Goal: Task Accomplishment & Management: Complete application form

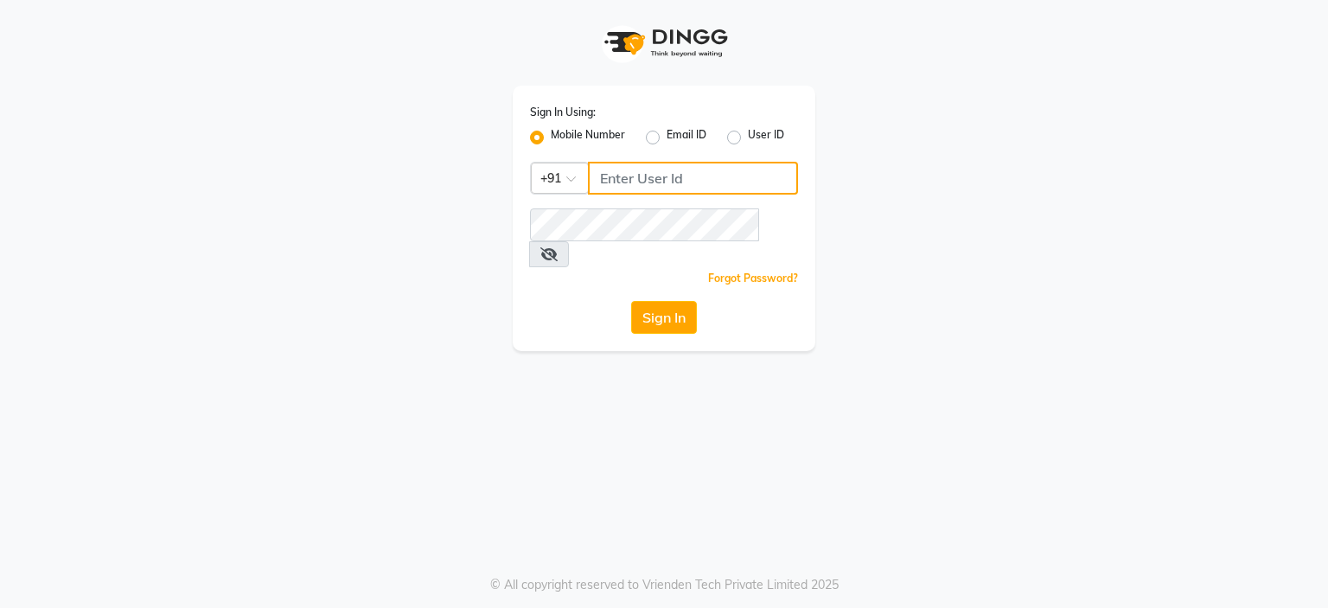
click at [617, 182] on input "Username" at bounding box center [693, 178] width 210 height 33
type input "9922551855"
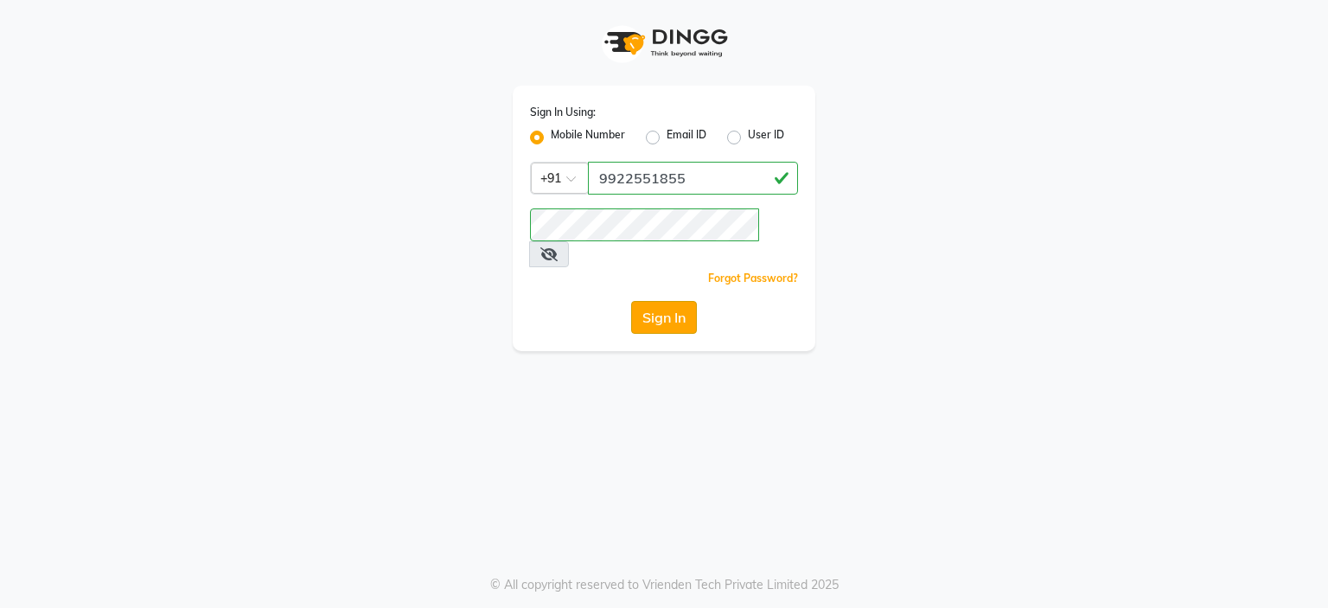
click at [660, 301] on button "Sign In" at bounding box center [664, 317] width 66 height 33
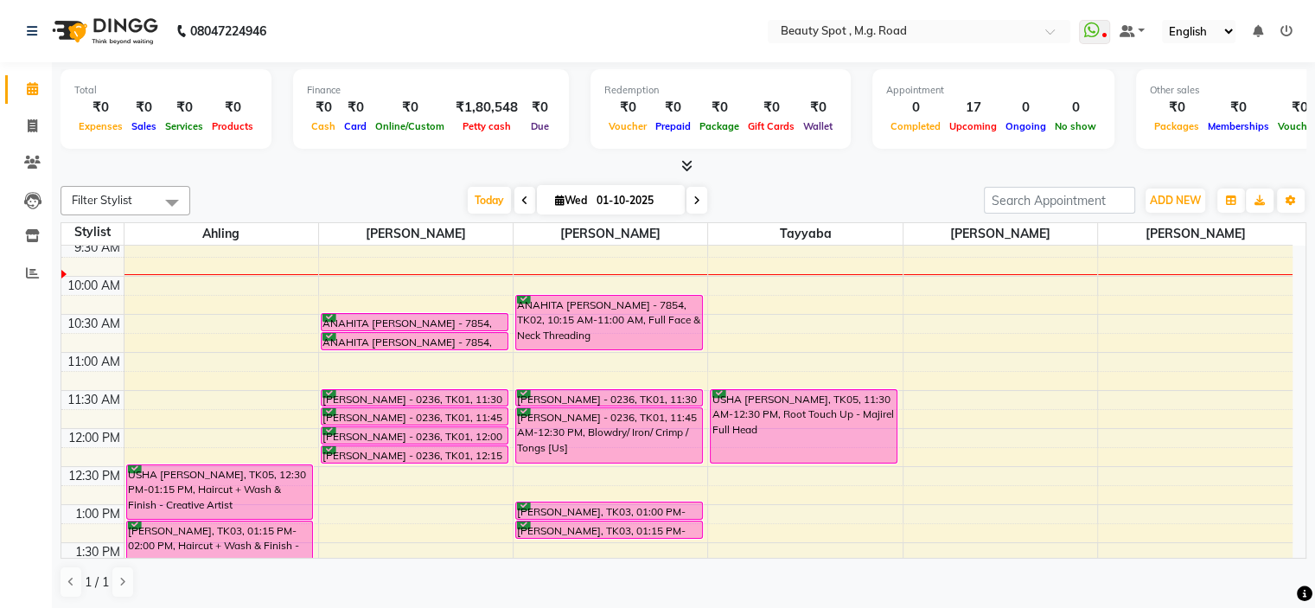
scroll to position [86, 0]
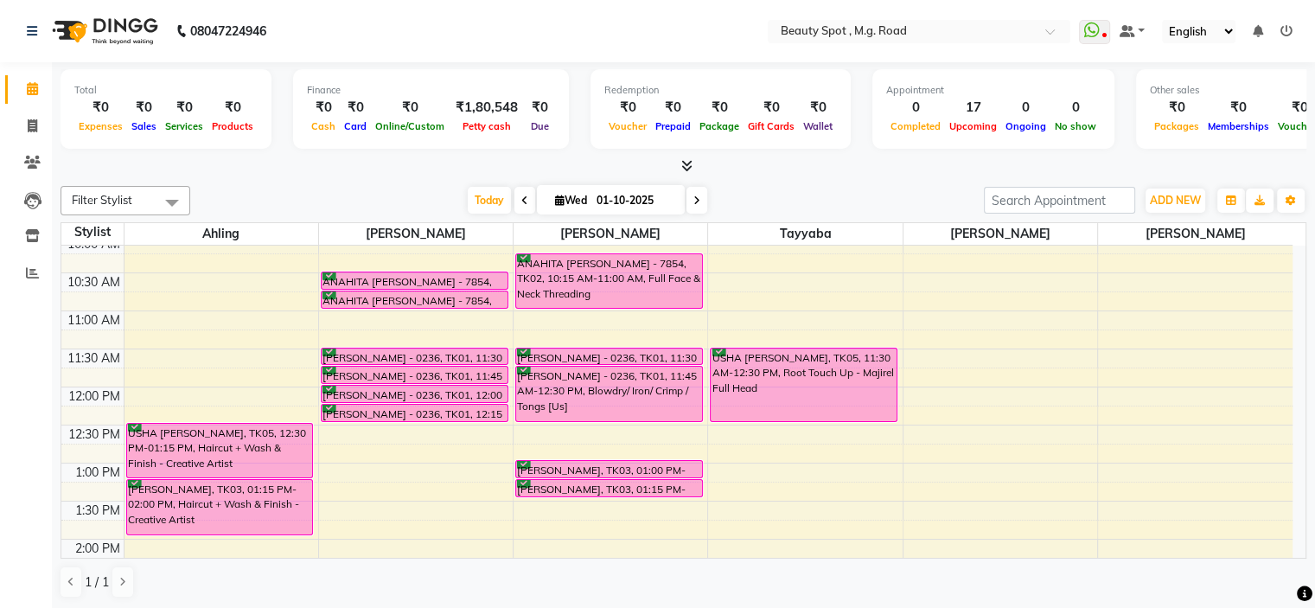
click at [695, 200] on icon at bounding box center [696, 200] width 7 height 10
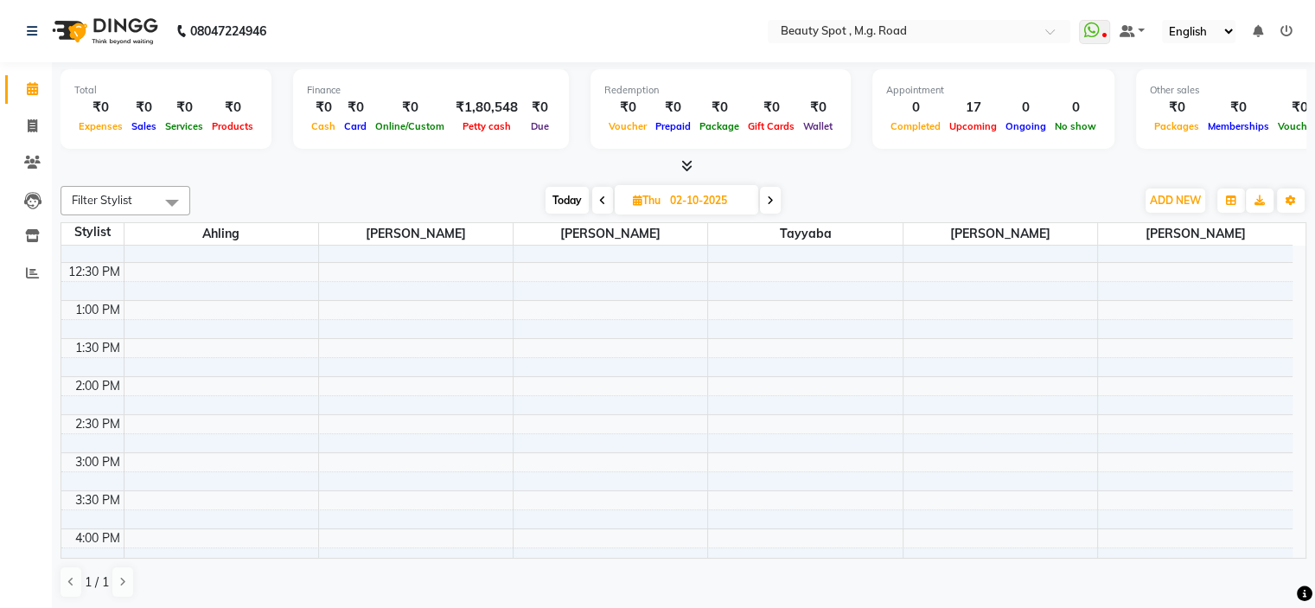
scroll to position [0, 0]
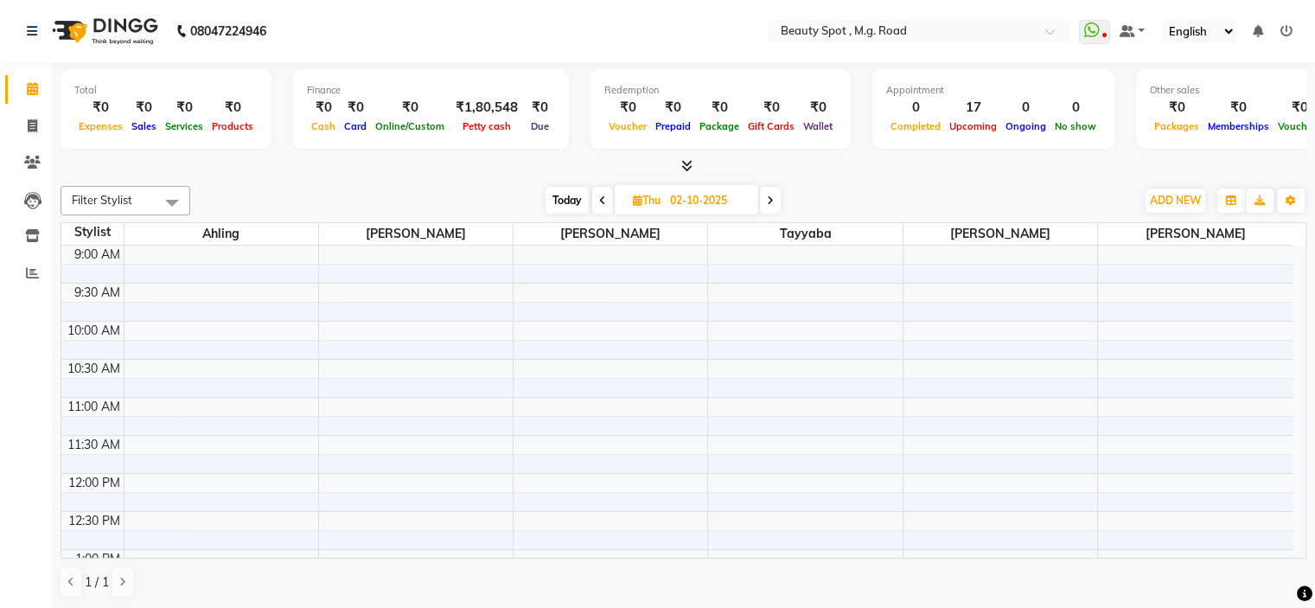
click at [768, 201] on icon at bounding box center [770, 200] width 7 height 10
click at [571, 199] on span "Today" at bounding box center [569, 200] width 43 height 27
type input "01-10-2025"
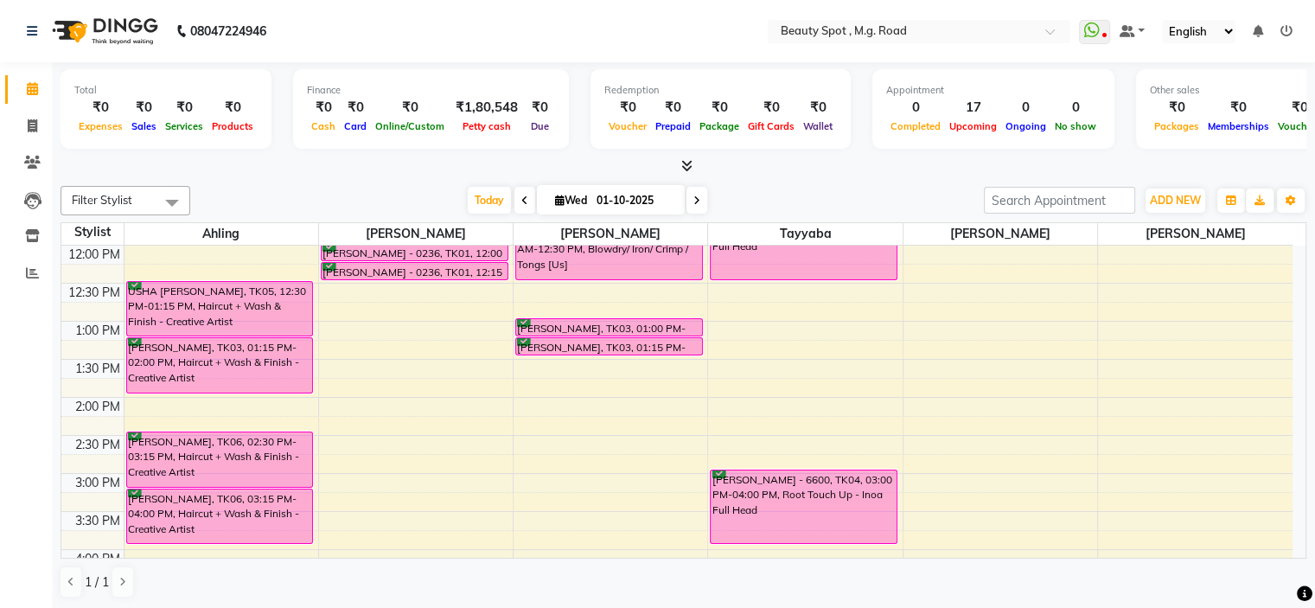
scroll to position [220, 0]
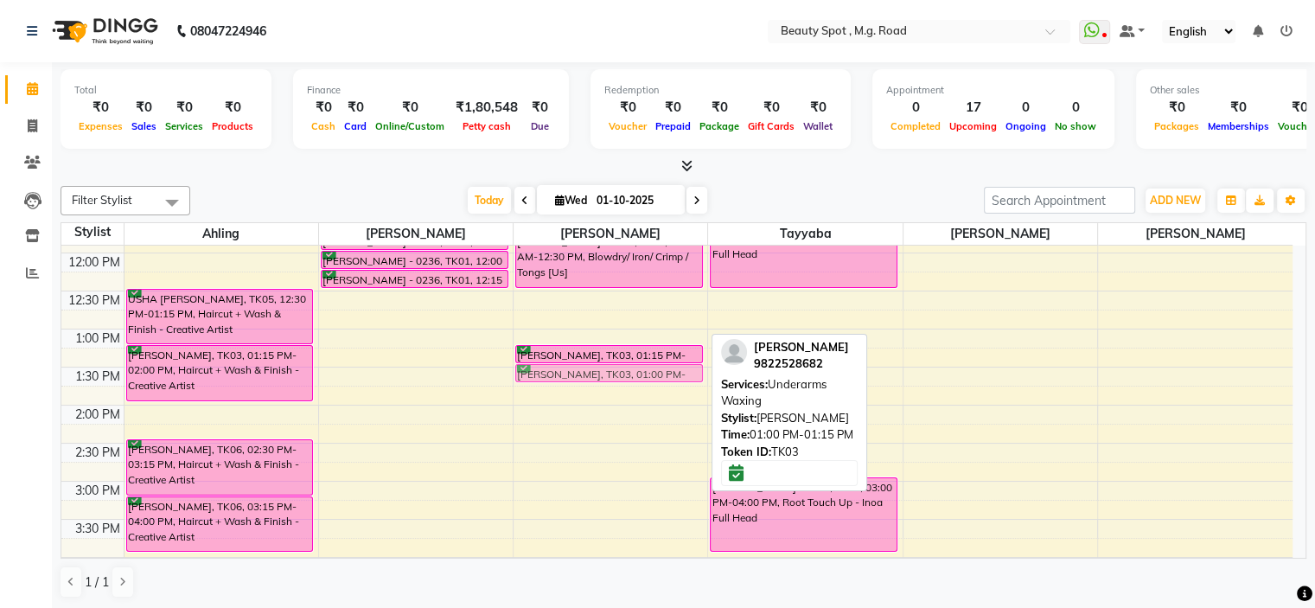
drag, startPoint x: 648, startPoint y: 324, endPoint x: 596, endPoint y: 360, distance: 64.0
click at [596, 25] on div "ANAHITA [PERSON_NAME] - 7854, TK02, 10:15 AM-11:00 AM, Full Face & Neck Threadi…" at bounding box center [609, 25] width 188 height 0
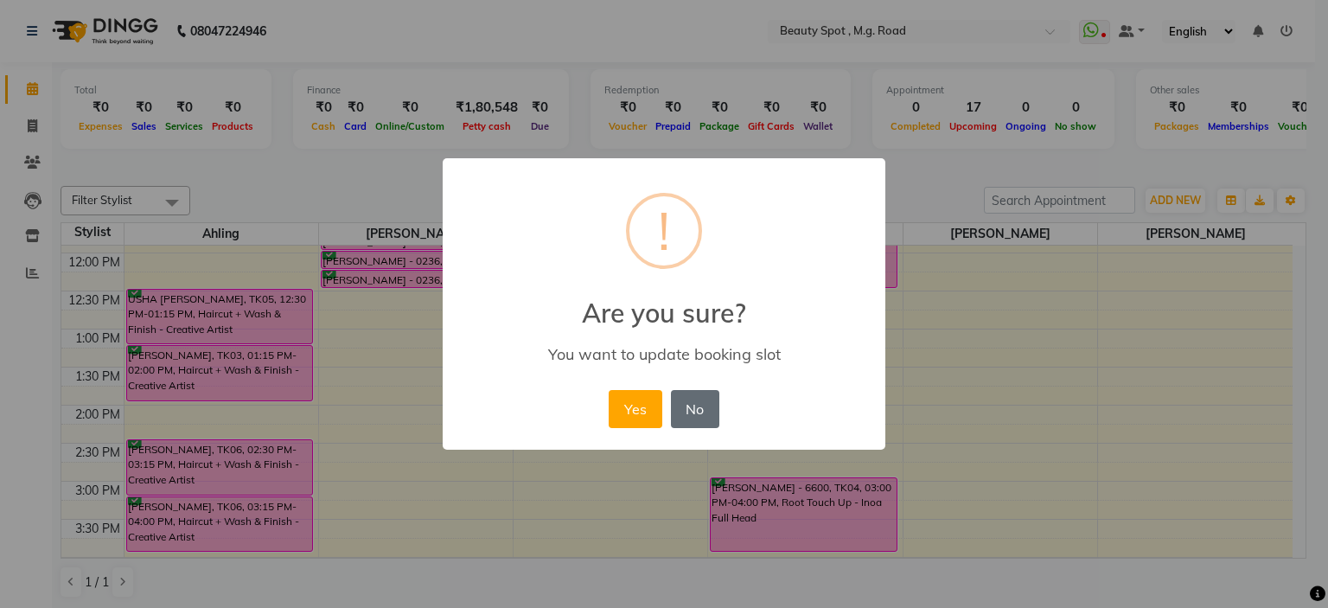
click at [692, 421] on button "No" at bounding box center [695, 409] width 48 height 38
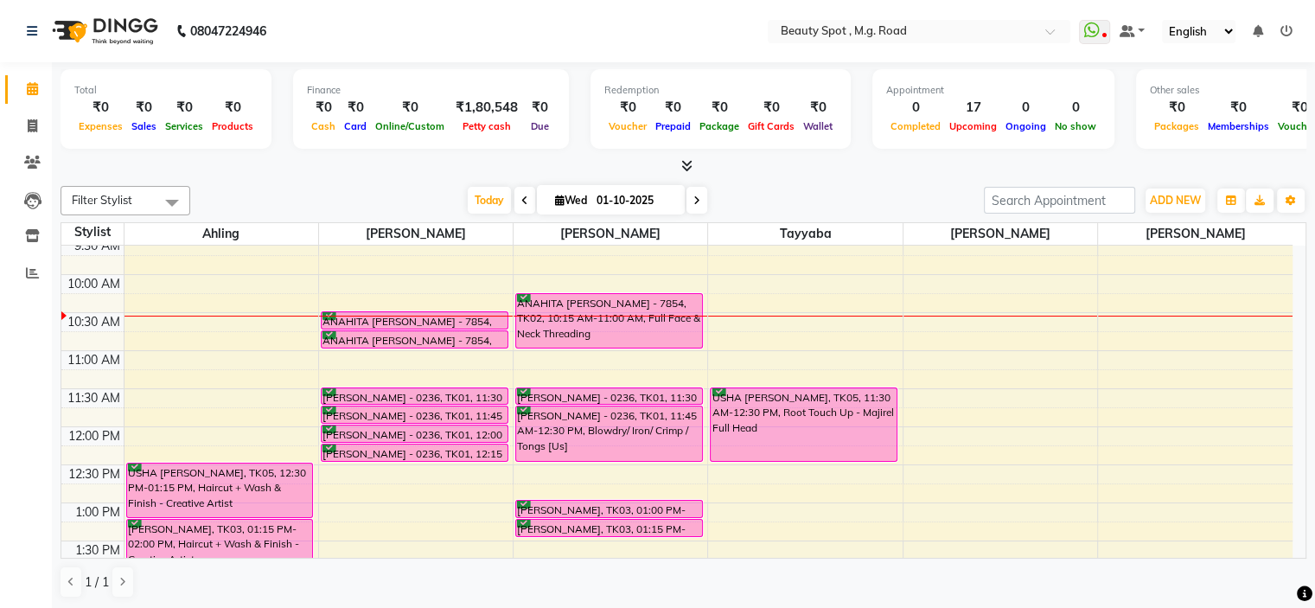
scroll to position [1, 0]
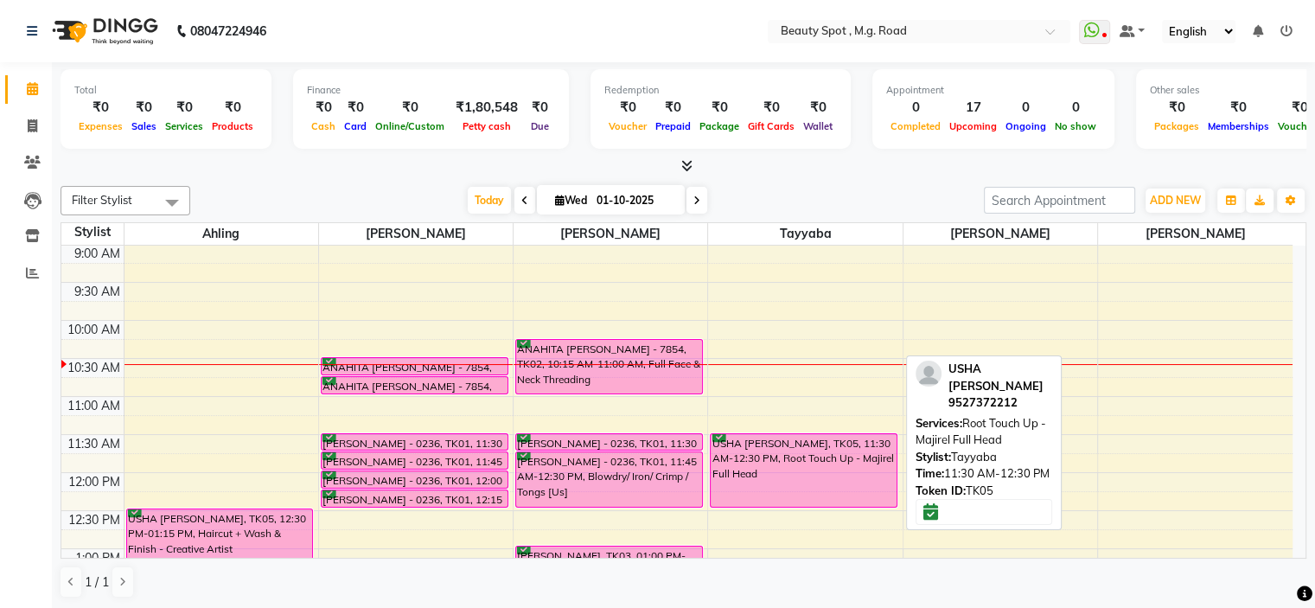
click at [784, 462] on div "USHA [PERSON_NAME], TK05, 11:30 AM-12:30 PM, Root Touch Up - Majirel Full Head" at bounding box center [804, 470] width 186 height 73
click at [819, 469] on div "USHA [PERSON_NAME], TK05, 11:30 AM-12:30 PM, Root Touch Up - Majirel Full Head" at bounding box center [804, 470] width 186 height 73
select select "6"
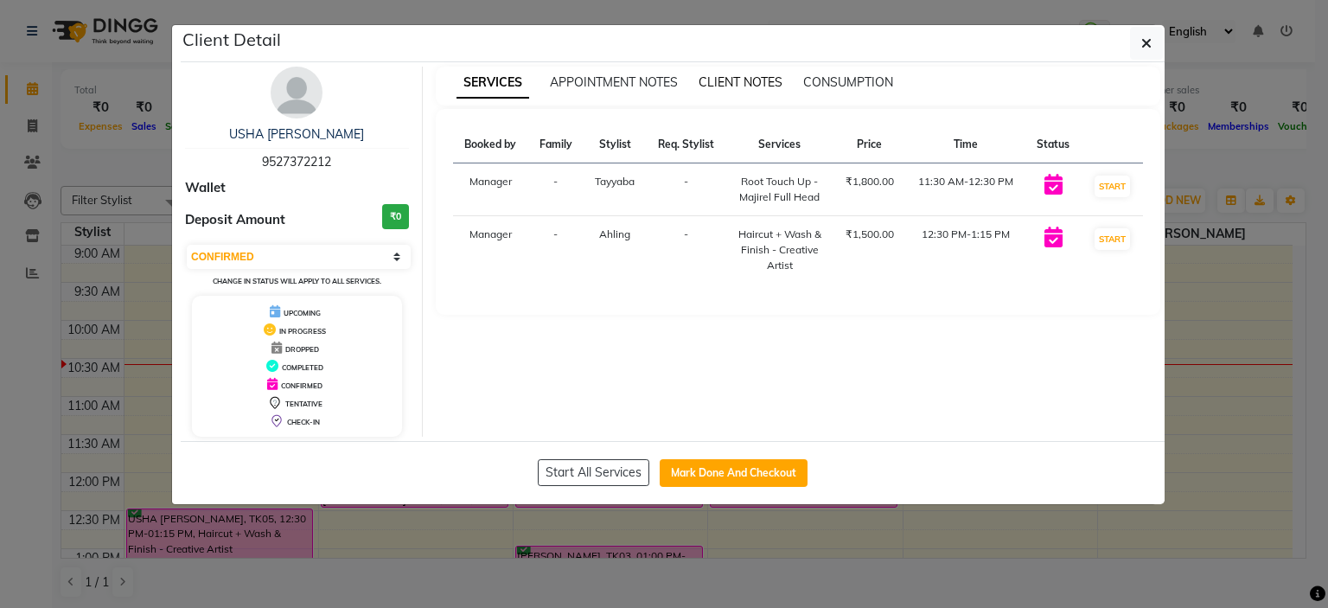
click at [746, 78] on span "CLIENT NOTES" at bounding box center [740, 82] width 84 height 16
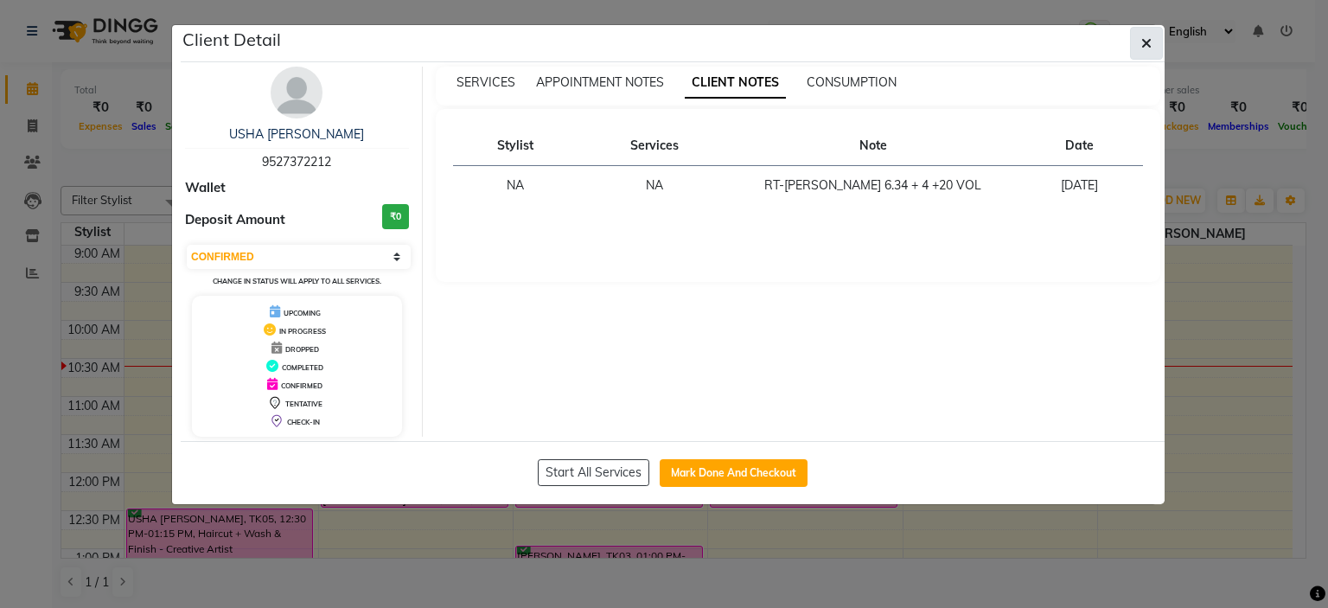
click at [1148, 47] on icon "button" at bounding box center [1146, 43] width 10 height 14
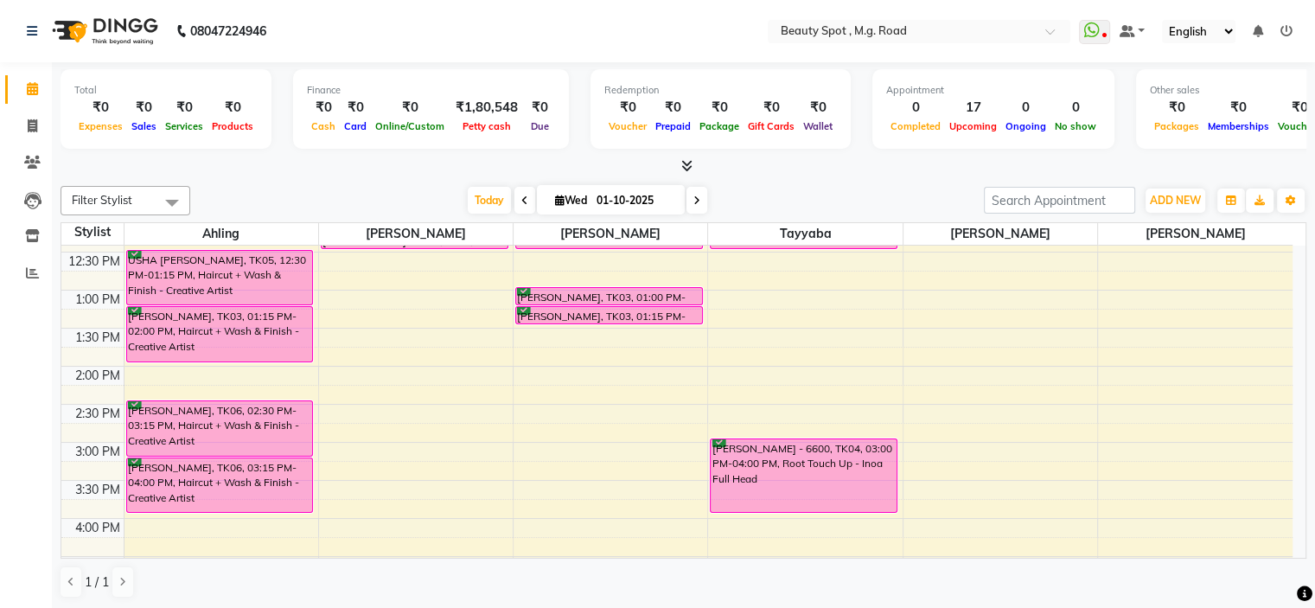
scroll to position [260, 0]
click at [600, 371] on div "9:00 AM 9:30 AM 10:00 AM 10:30 AM 11:00 AM 11:30 AM 12:00 PM 12:30 PM 1:00 PM 1…" at bounding box center [676, 403] width 1231 height 836
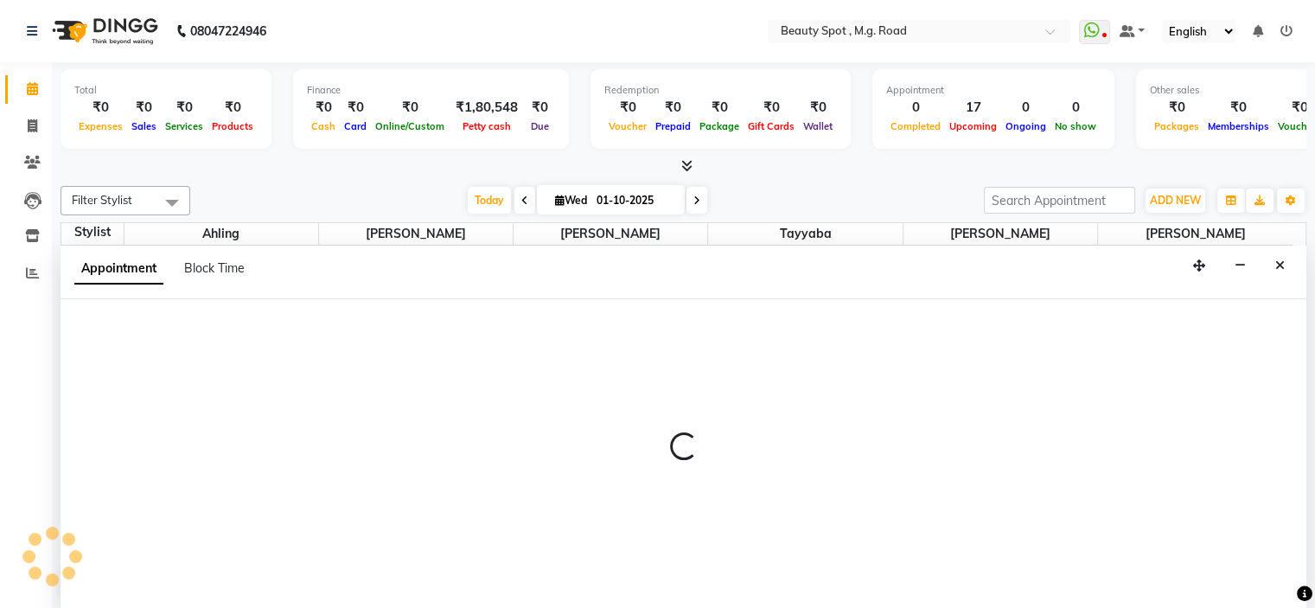
scroll to position [0, 0]
select select "70085"
select select "tentative"
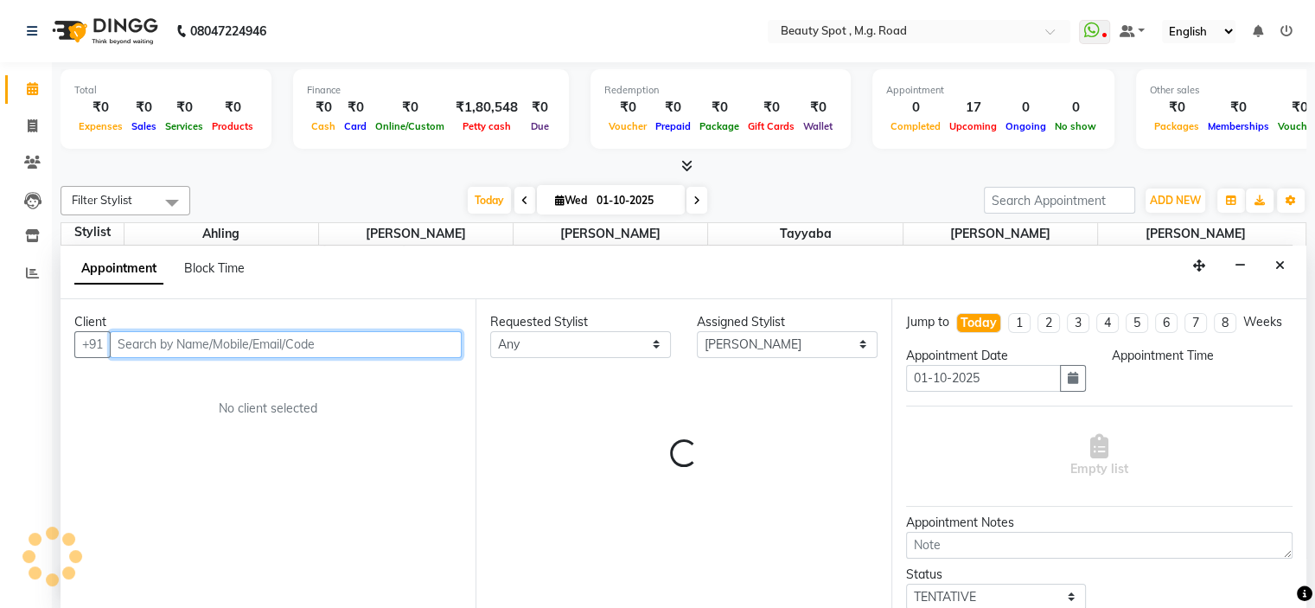
select select "840"
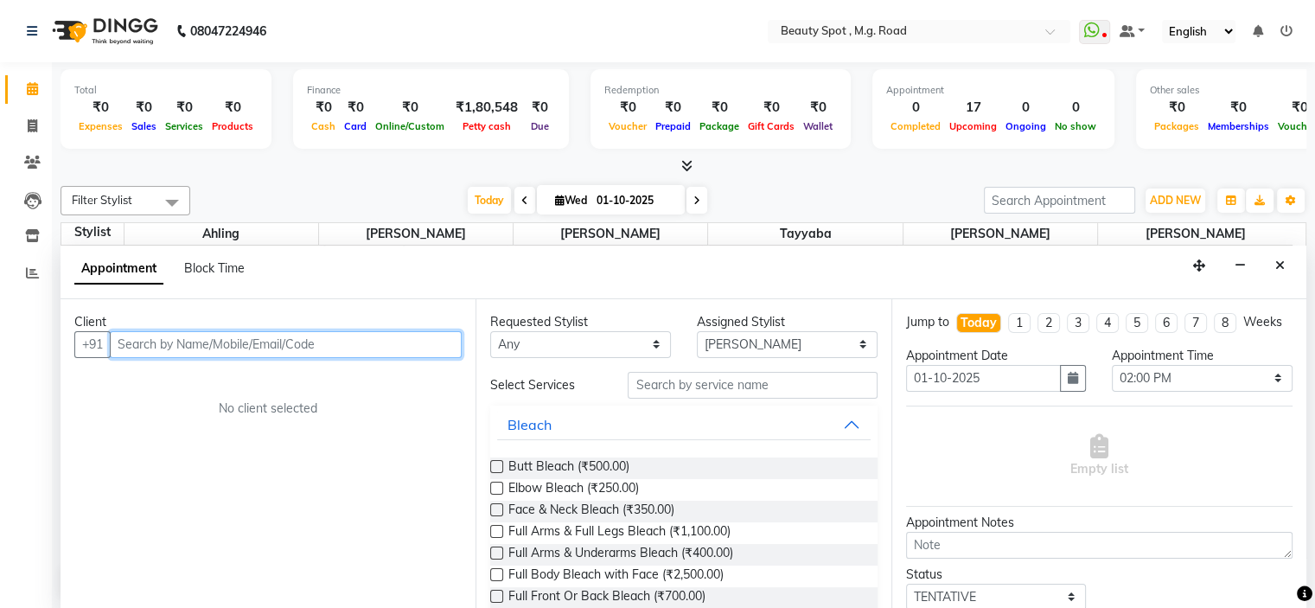
click at [424, 331] on input "text" at bounding box center [286, 344] width 352 height 27
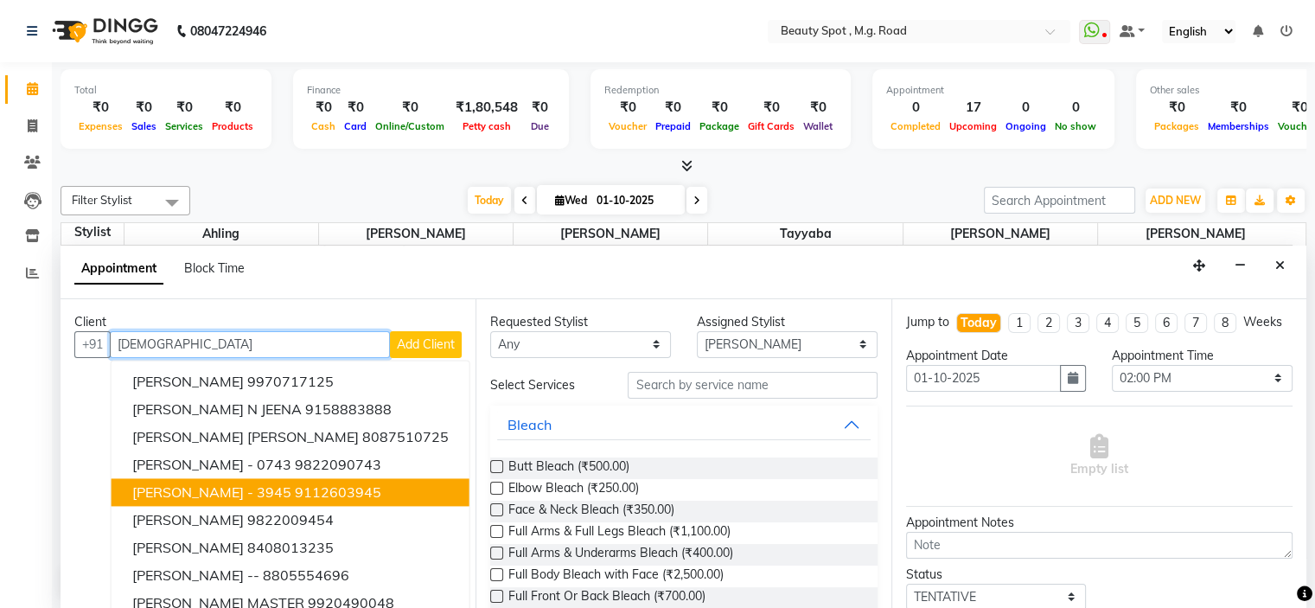
click at [291, 483] on span "[PERSON_NAME] - 3945" at bounding box center [211, 491] width 159 height 17
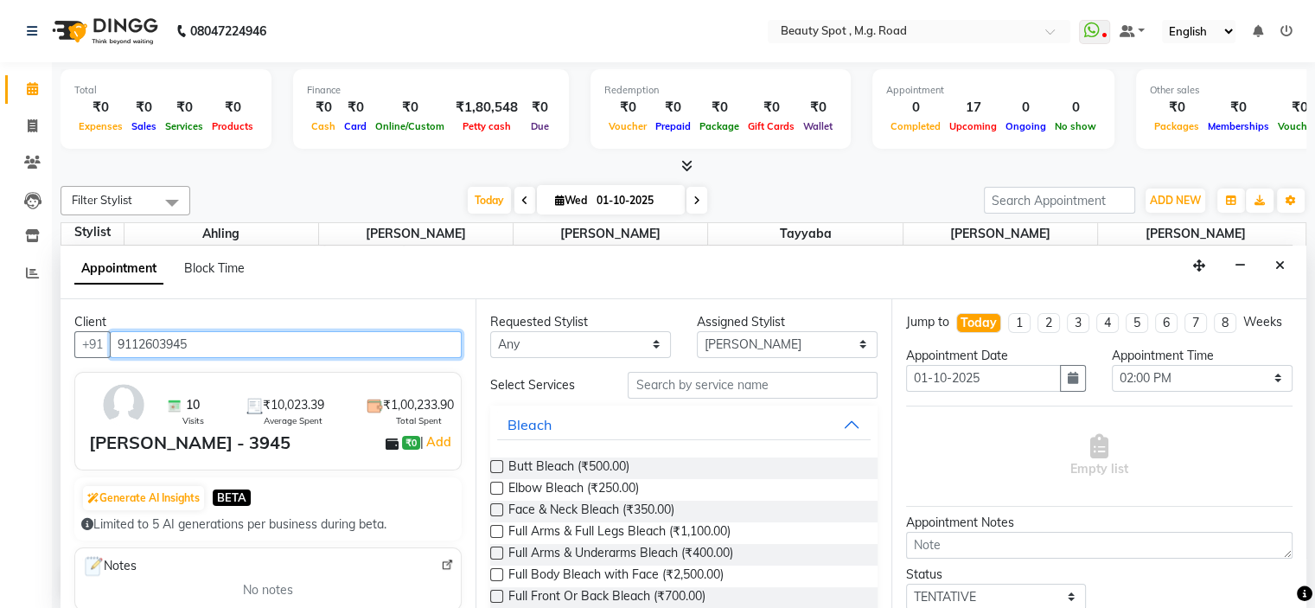
type input "9112603945"
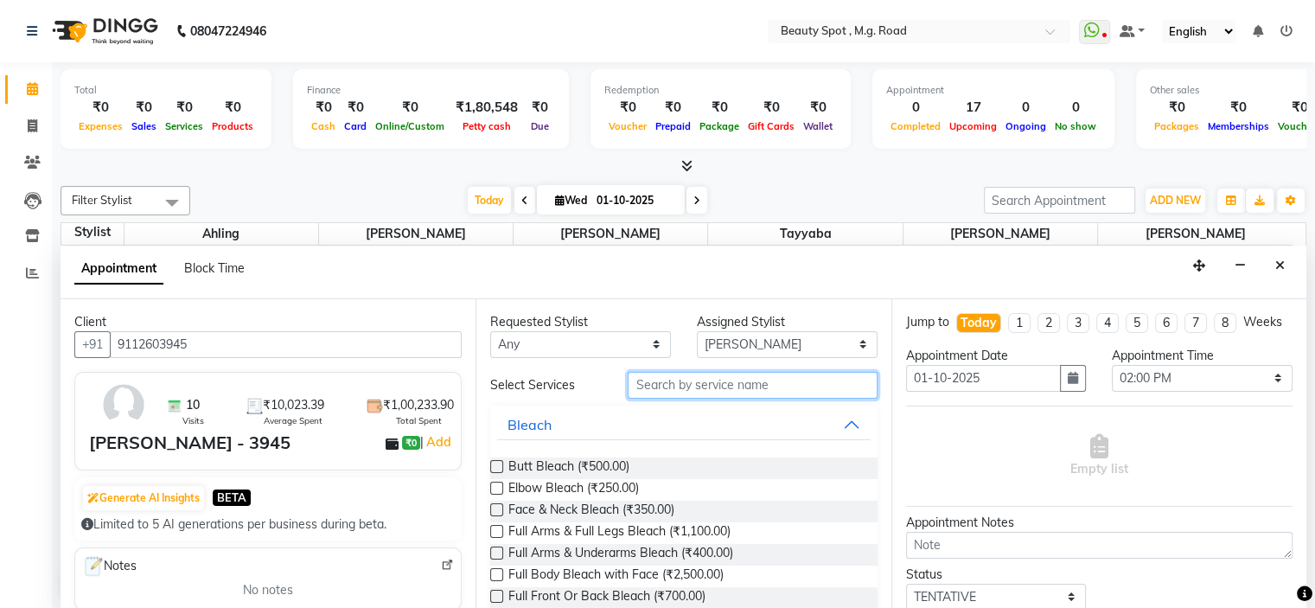
click at [714, 383] on input "text" at bounding box center [752, 385] width 249 height 27
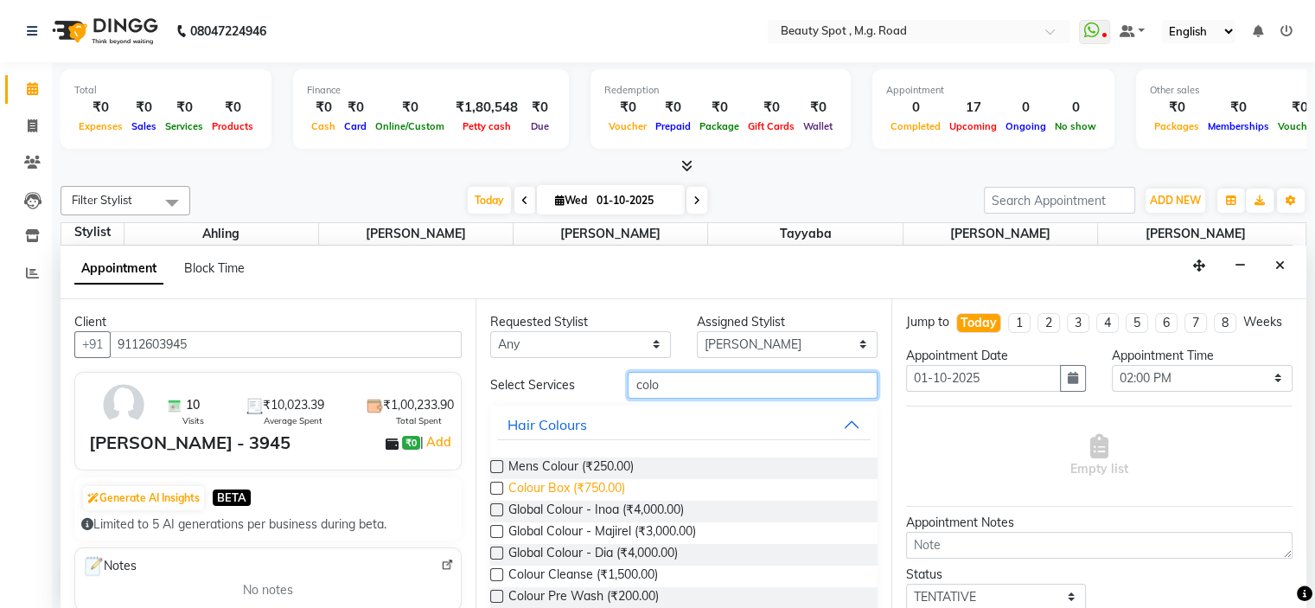
type input "colo"
click at [585, 486] on span "Colour Box (₹750.00)" at bounding box center [566, 490] width 117 height 22
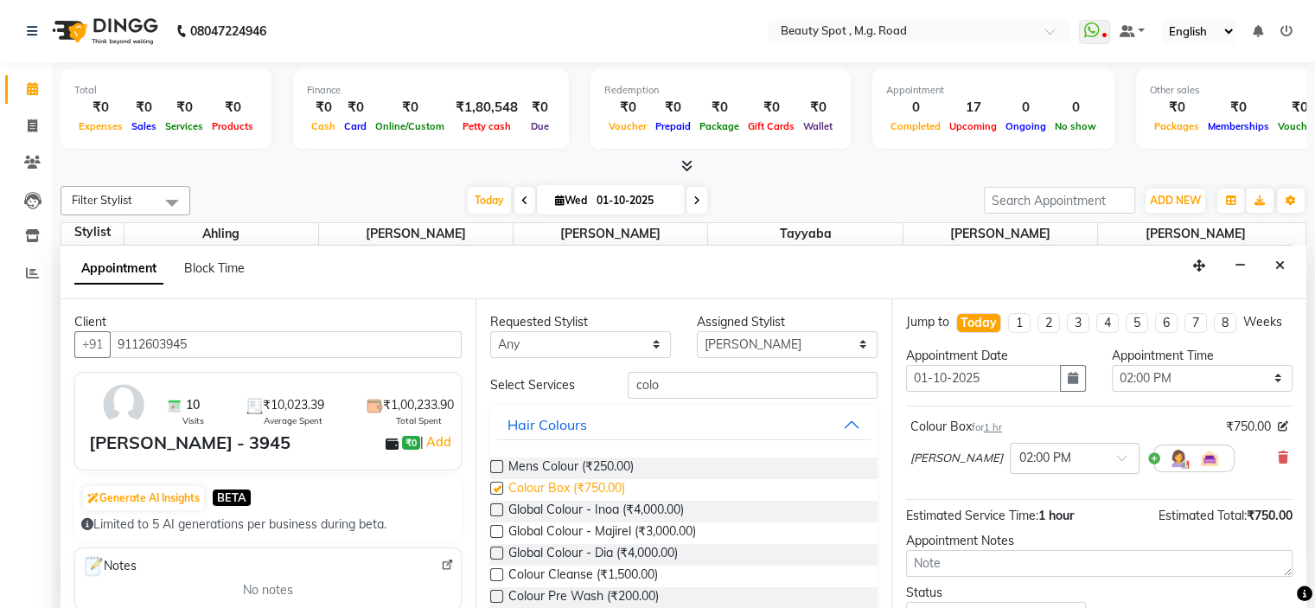
checkbox input "false"
click at [31, 84] on icon at bounding box center [32, 88] width 11 height 13
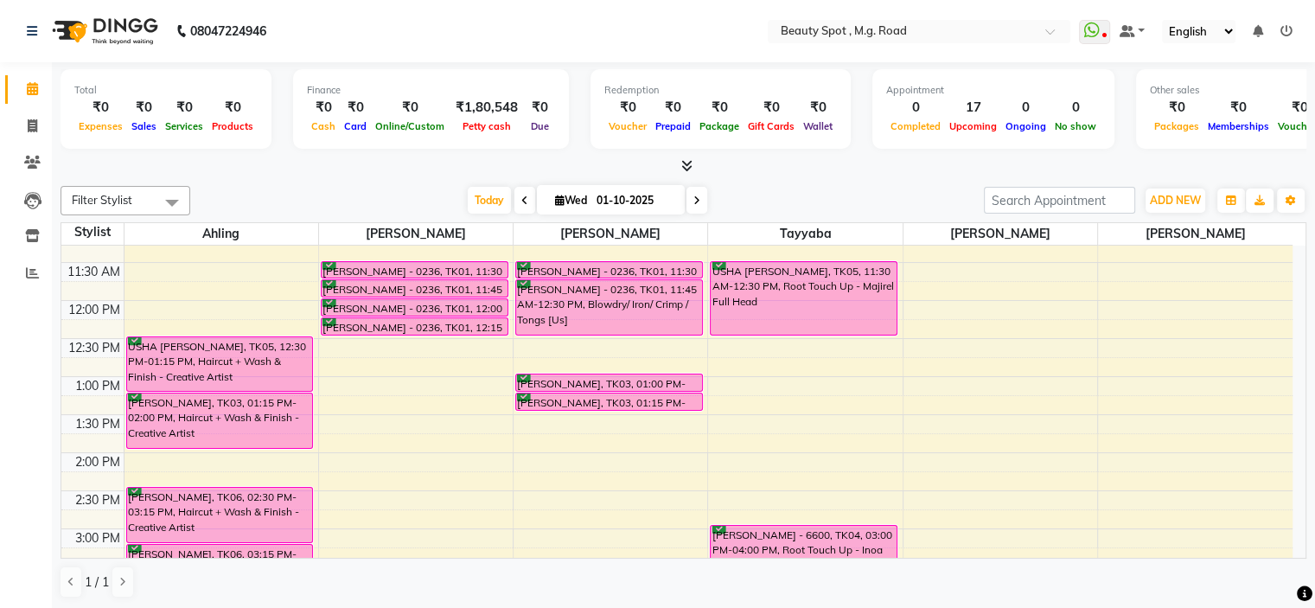
scroll to position [259, 0]
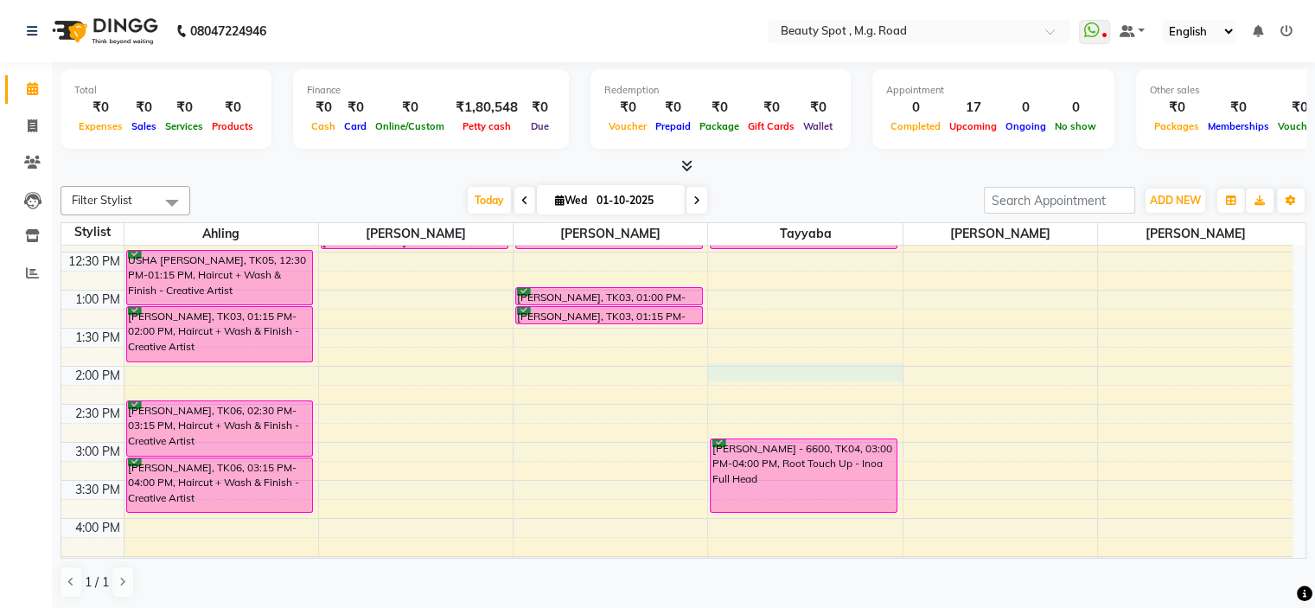
click at [754, 358] on div "9:00 AM 9:30 AM 10:00 AM 10:30 AM 11:00 AM 11:30 AM 12:00 PM 12:30 PM 1:00 PM 1…" at bounding box center [676, 404] width 1231 height 836
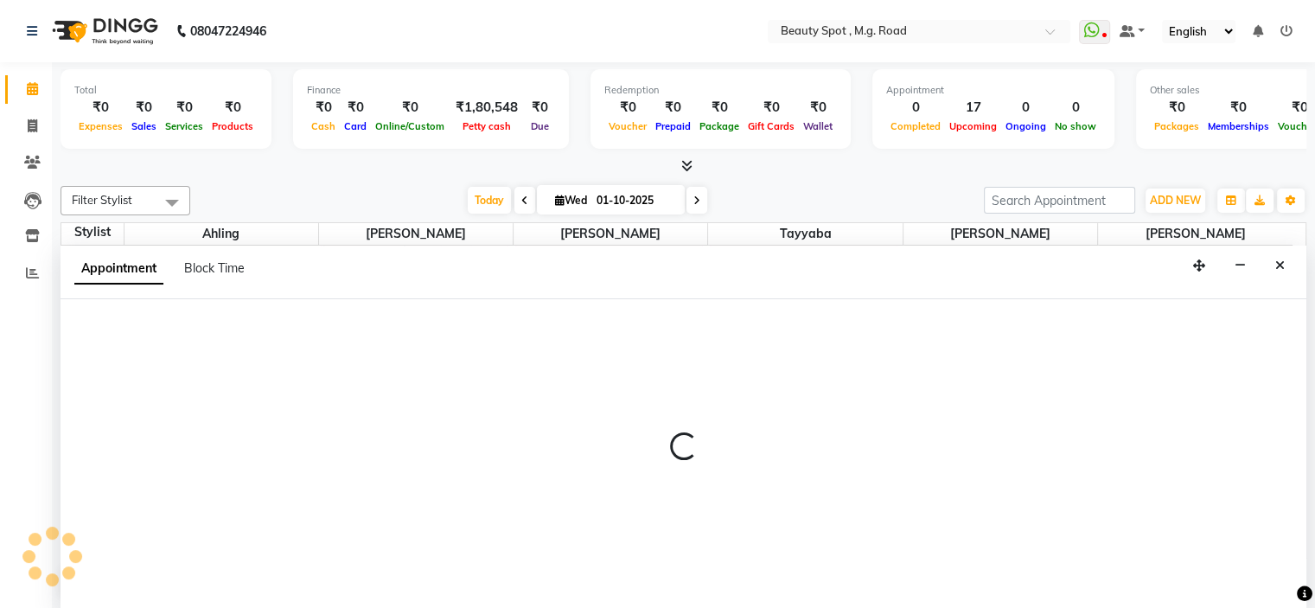
select select "70086"
select select "825"
select select "tentative"
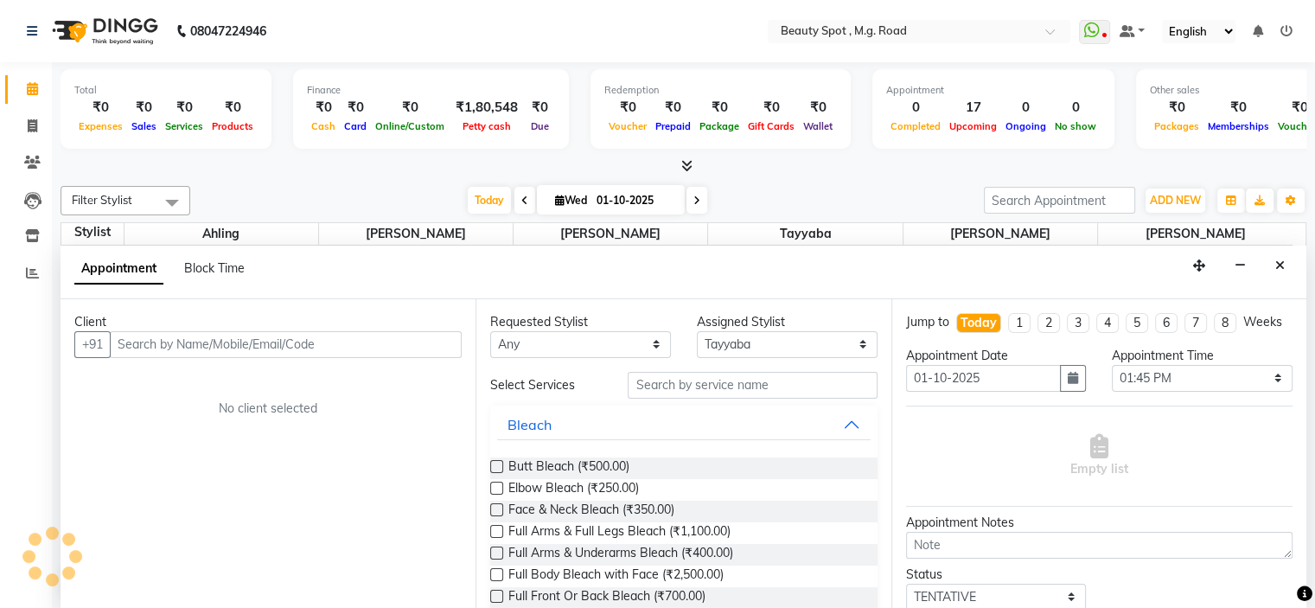
scroll to position [0, 0]
click at [270, 333] on input "text" at bounding box center [286, 344] width 352 height 27
click at [1203, 390] on select "Select 10:00 AM 10:15 AM 10:30 AM 10:45 AM 11:00 AM 11:15 AM 11:30 AM 11:45 AM …" at bounding box center [1202, 378] width 181 height 27
select select "840"
click at [1112, 379] on select "Select 10:00 AM 10:15 AM 10:30 AM 10:45 AM 11:00 AM 11:15 AM 11:30 AM 11:45 AM …" at bounding box center [1202, 378] width 181 height 27
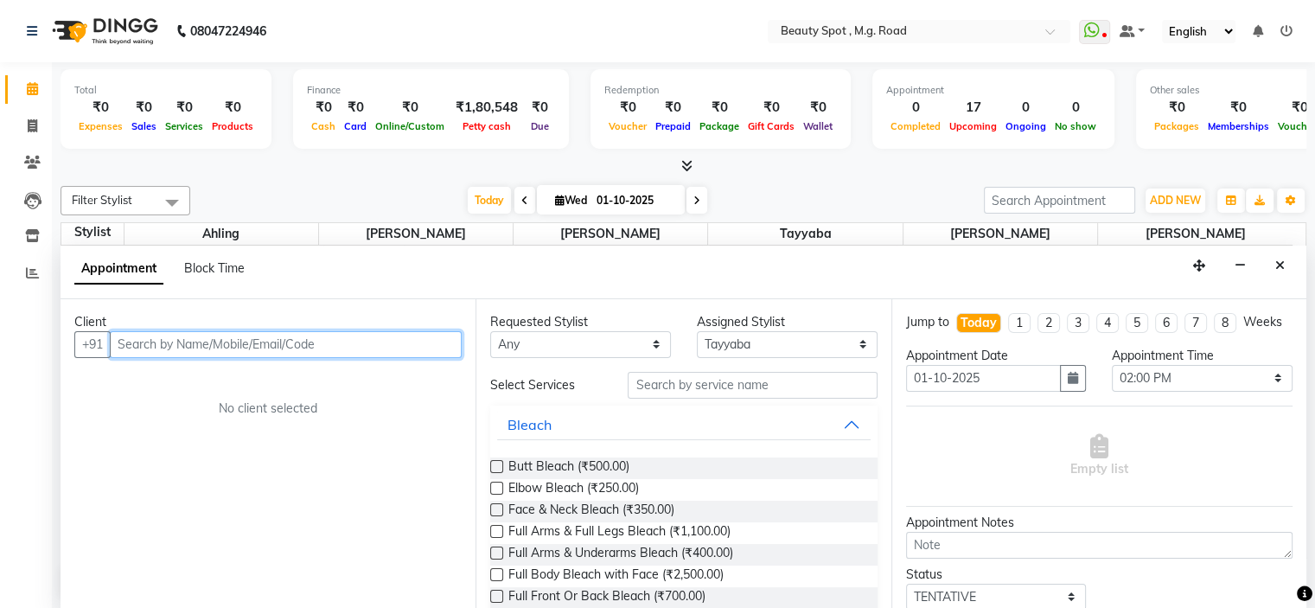
click at [311, 341] on input "text" at bounding box center [286, 344] width 352 height 27
click at [307, 349] on input "farida muka" at bounding box center [250, 344] width 280 height 27
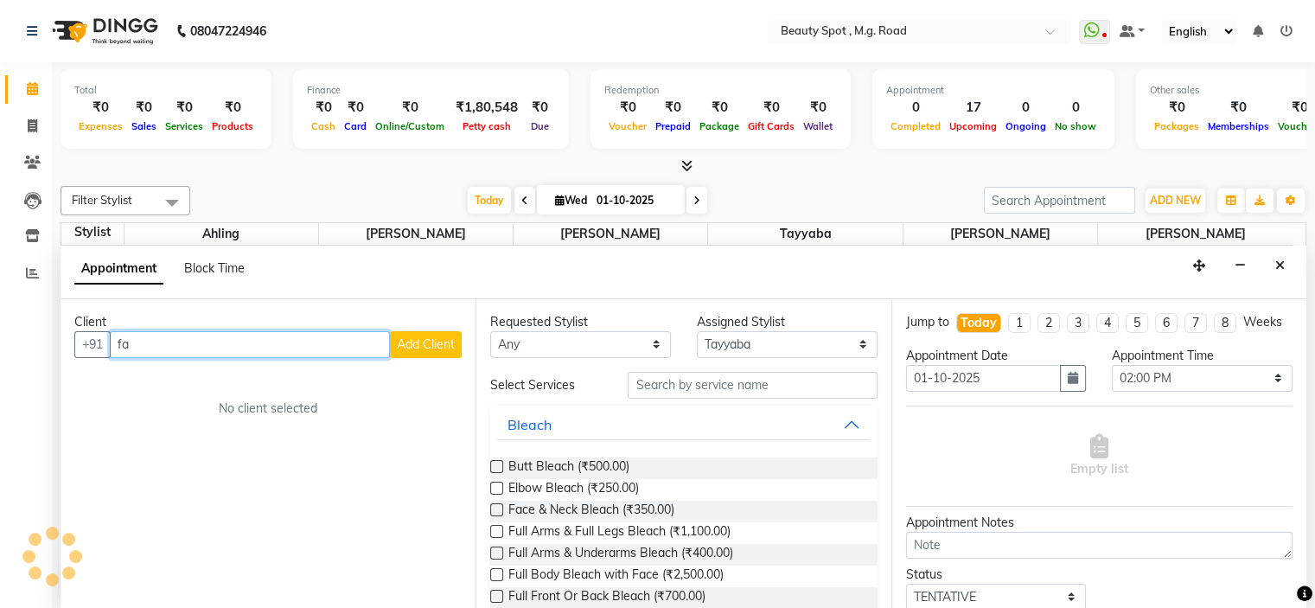
type input "f"
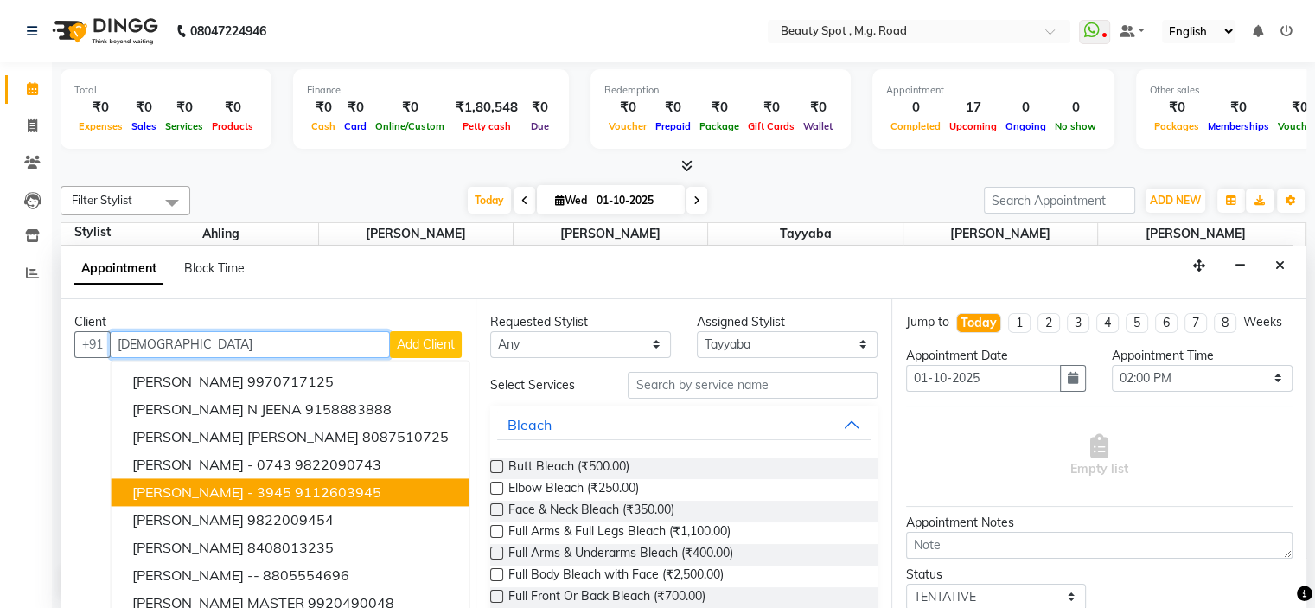
click at [231, 488] on span "[PERSON_NAME] - 3945" at bounding box center [211, 491] width 159 height 17
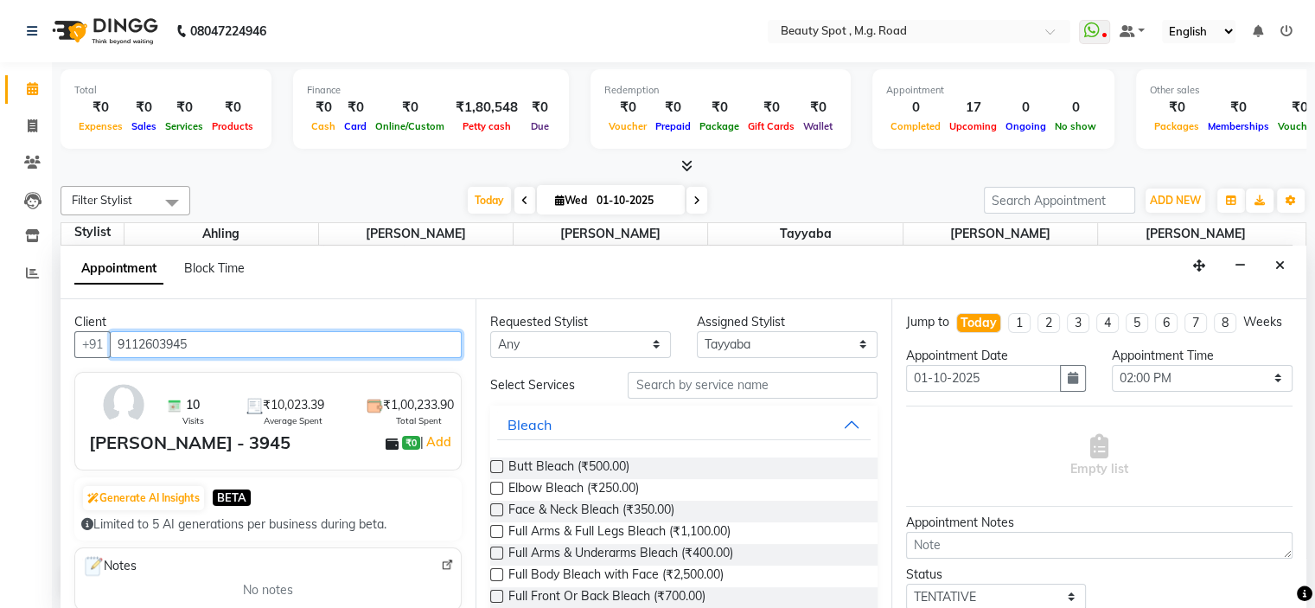
type input "9112603945"
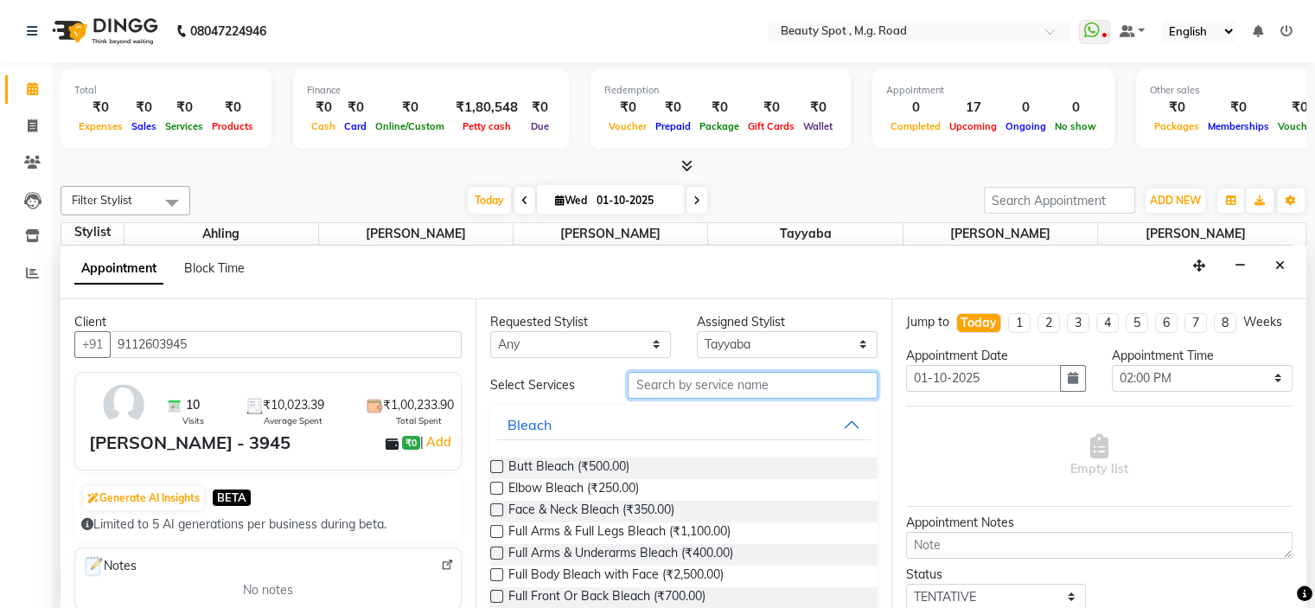
click at [698, 386] on input "text" at bounding box center [752, 385] width 249 height 27
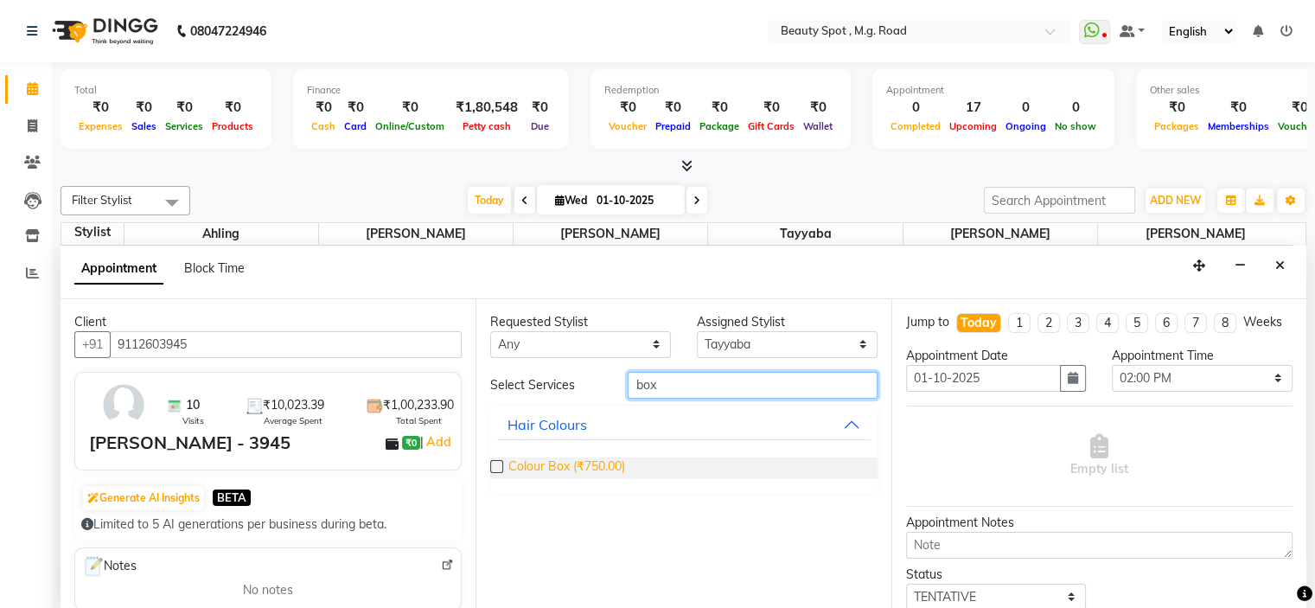
type input "box"
click at [611, 466] on span "Colour Box (₹750.00)" at bounding box center [566, 468] width 117 height 22
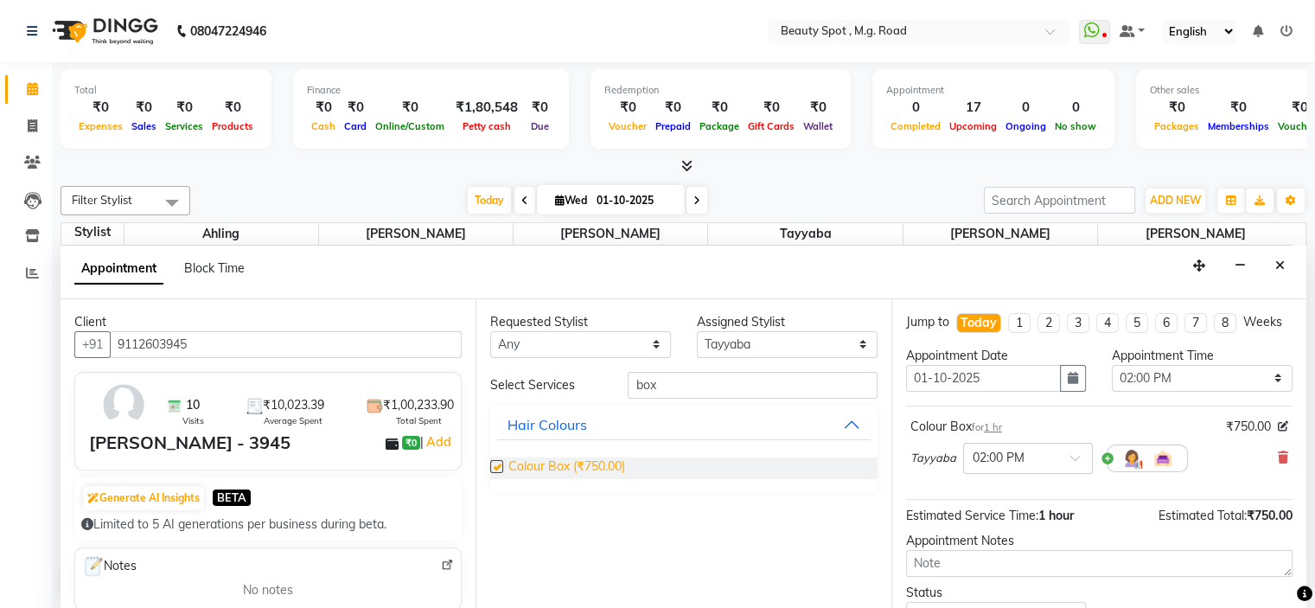
checkbox input "false"
click at [669, 383] on input "box" at bounding box center [752, 385] width 249 height 27
click at [712, 341] on select "Select Ahling Devika Sanu Sheela Tayyaba Yen" at bounding box center [787, 344] width 181 height 27
select select "70085"
click at [697, 331] on select "Select Ahling Devika Sanu Sheela Tayyaba Yen" at bounding box center [787, 344] width 181 height 27
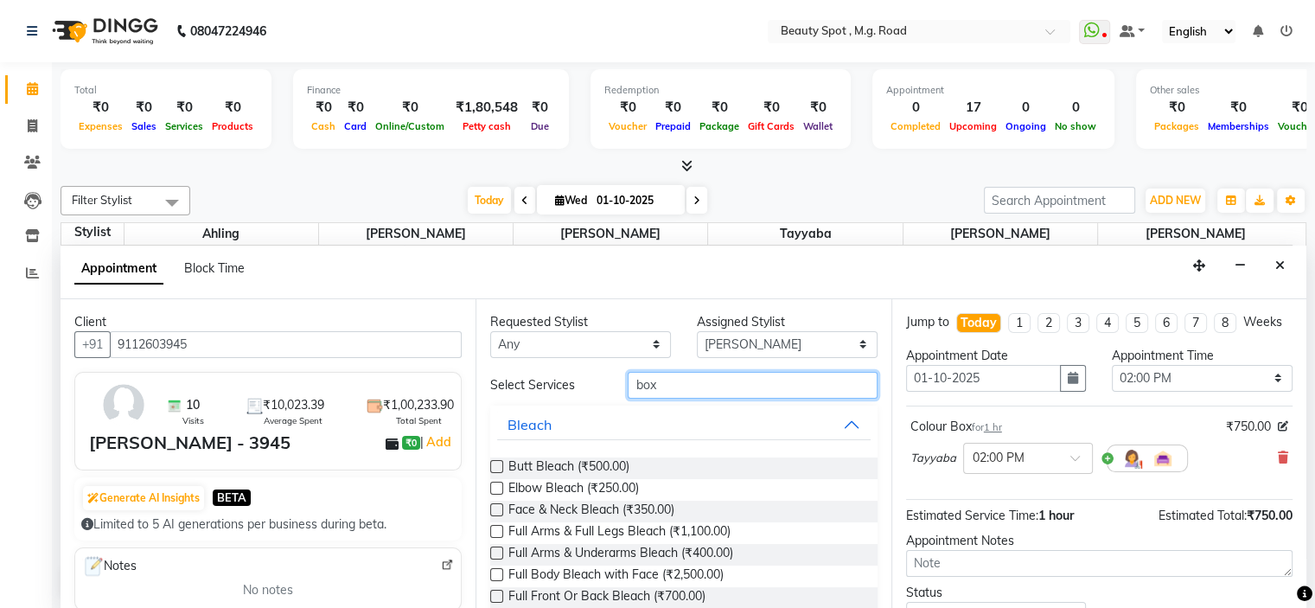
click at [667, 380] on input "box" at bounding box center [752, 385] width 249 height 27
type input "b"
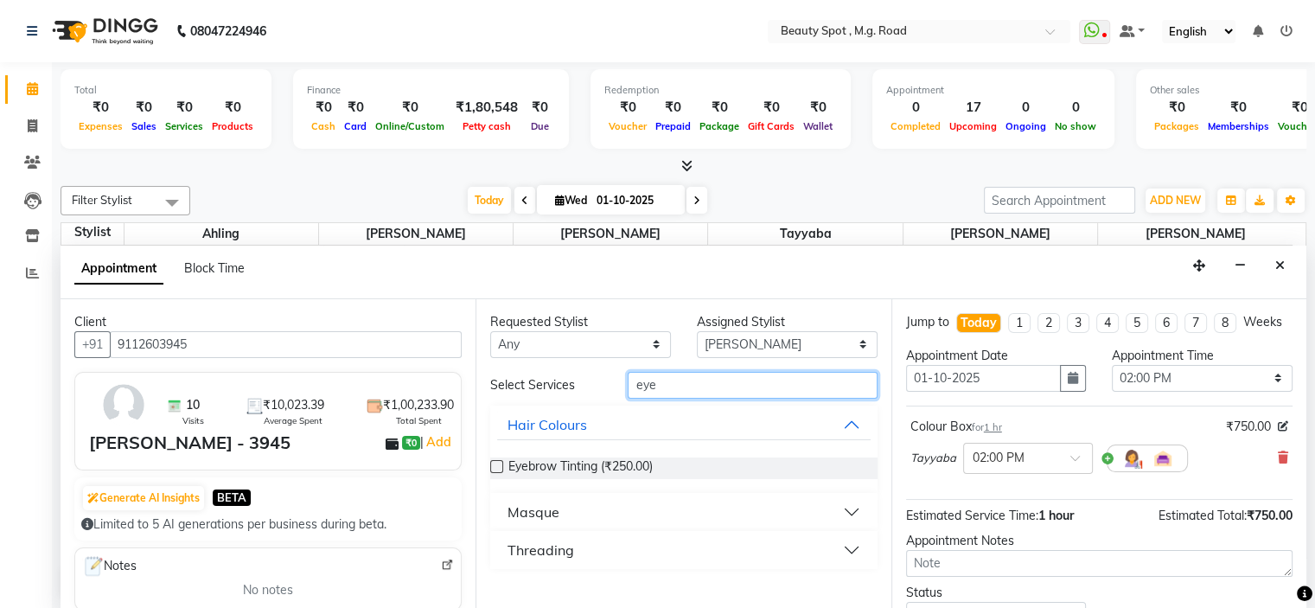
type input "eye"
click at [558, 545] on div "Threading" at bounding box center [540, 549] width 67 height 21
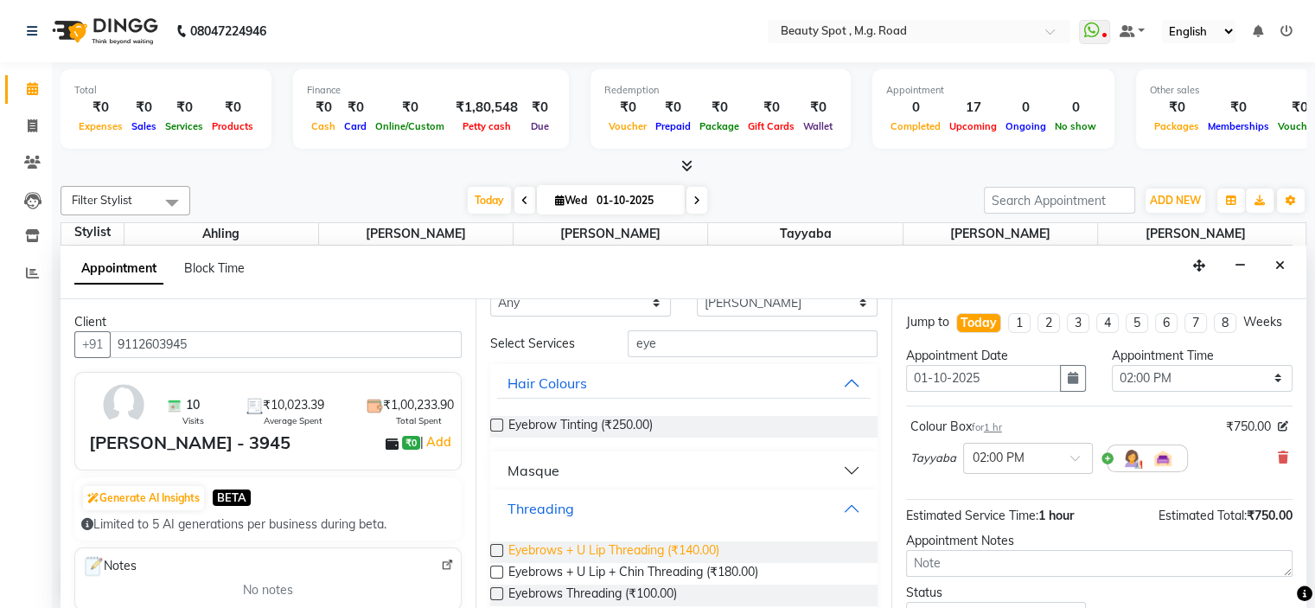
scroll to position [65, 0]
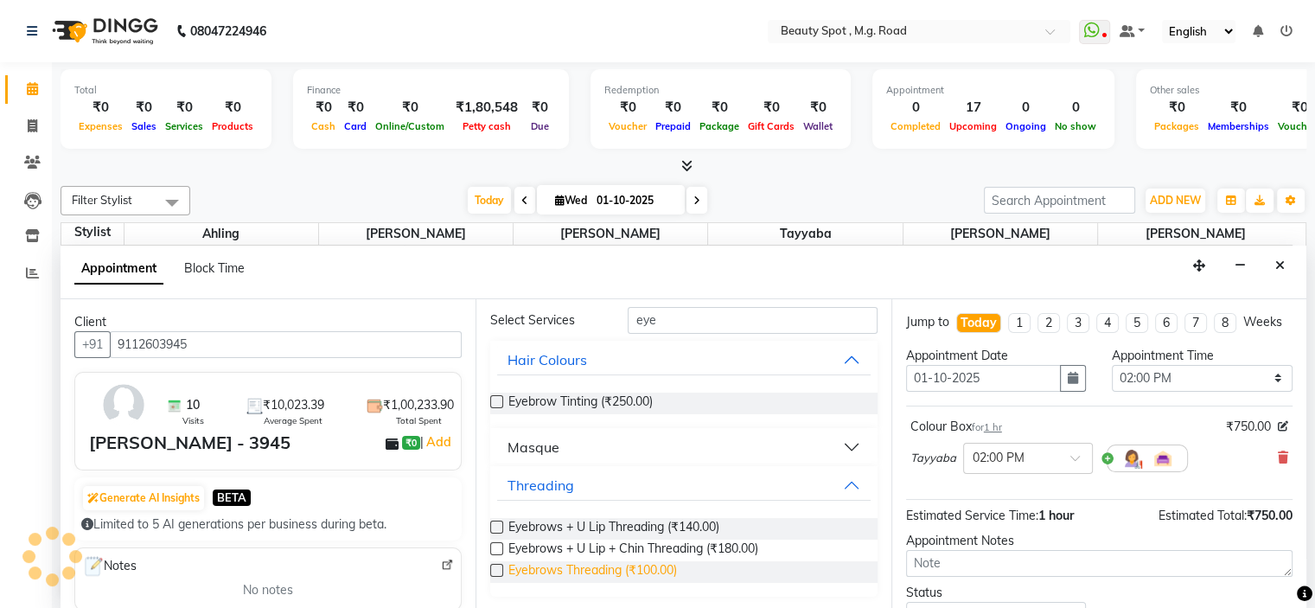
click at [651, 565] on span "Eyebrows Threading (₹100.00)" at bounding box center [592, 572] width 169 height 22
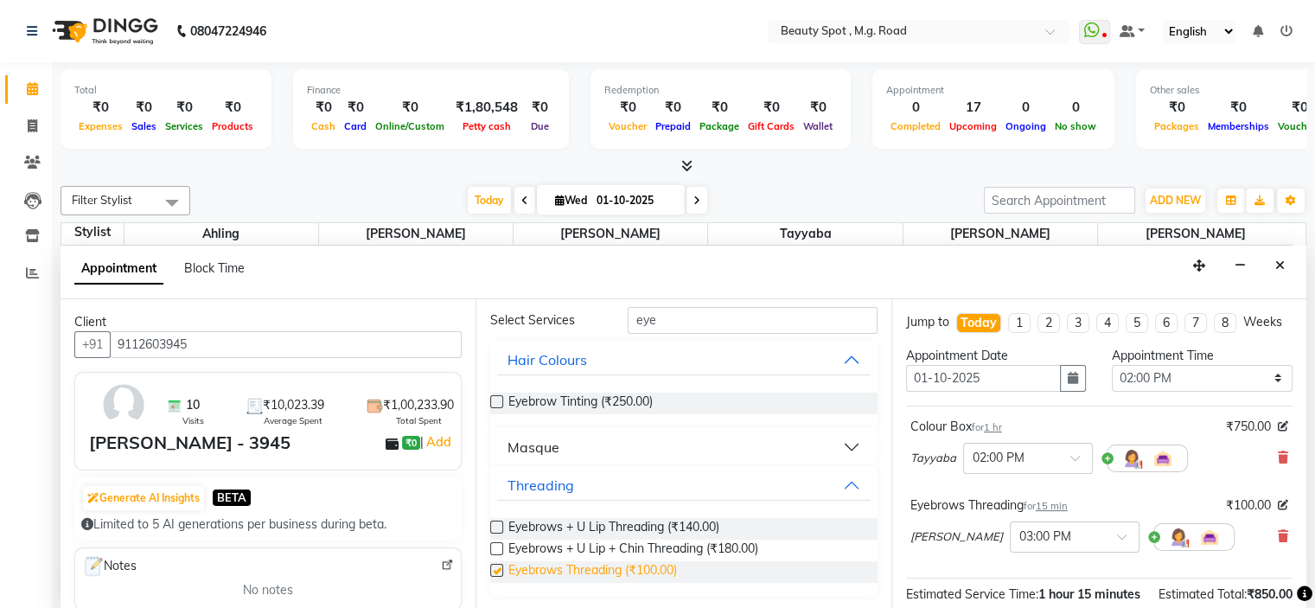
checkbox input "false"
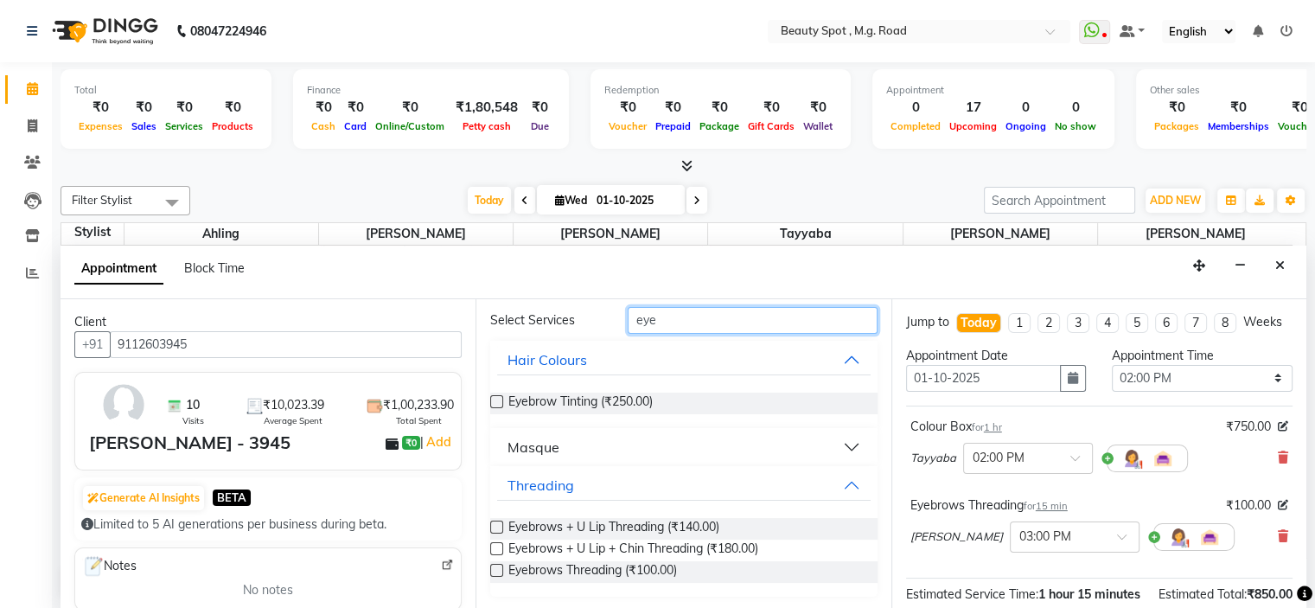
click at [656, 319] on input "eye" at bounding box center [752, 320] width 249 height 27
type input "e"
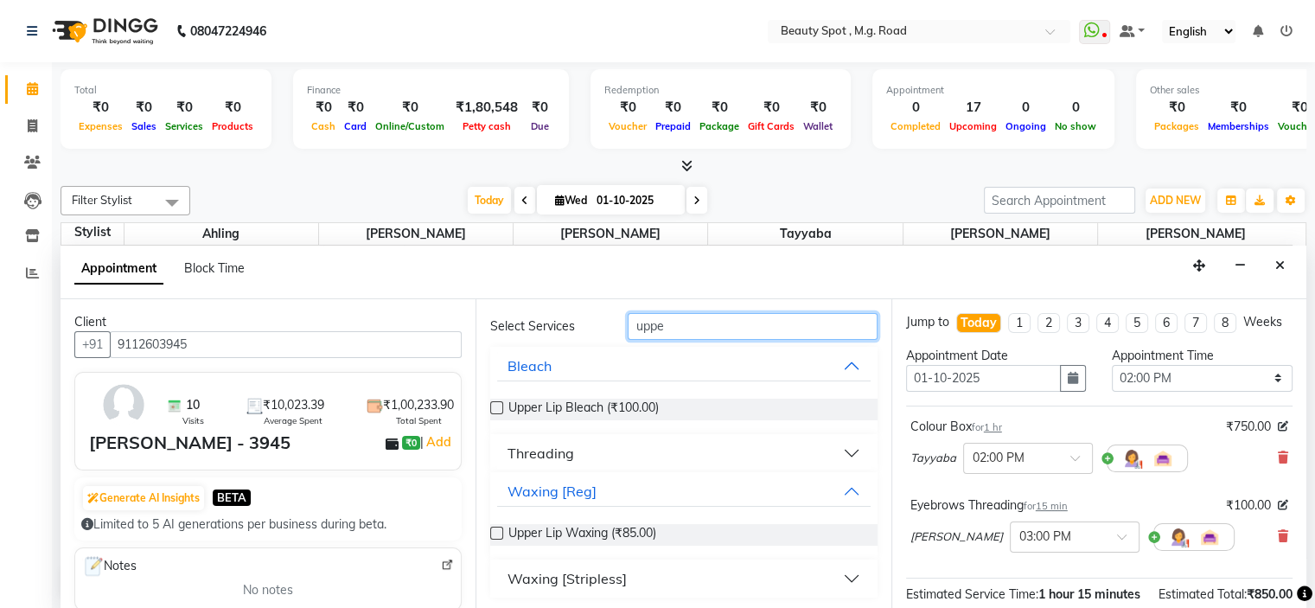
type input "uppe"
click at [629, 571] on button "Waxing [Stripless]" at bounding box center [683, 578] width 373 height 31
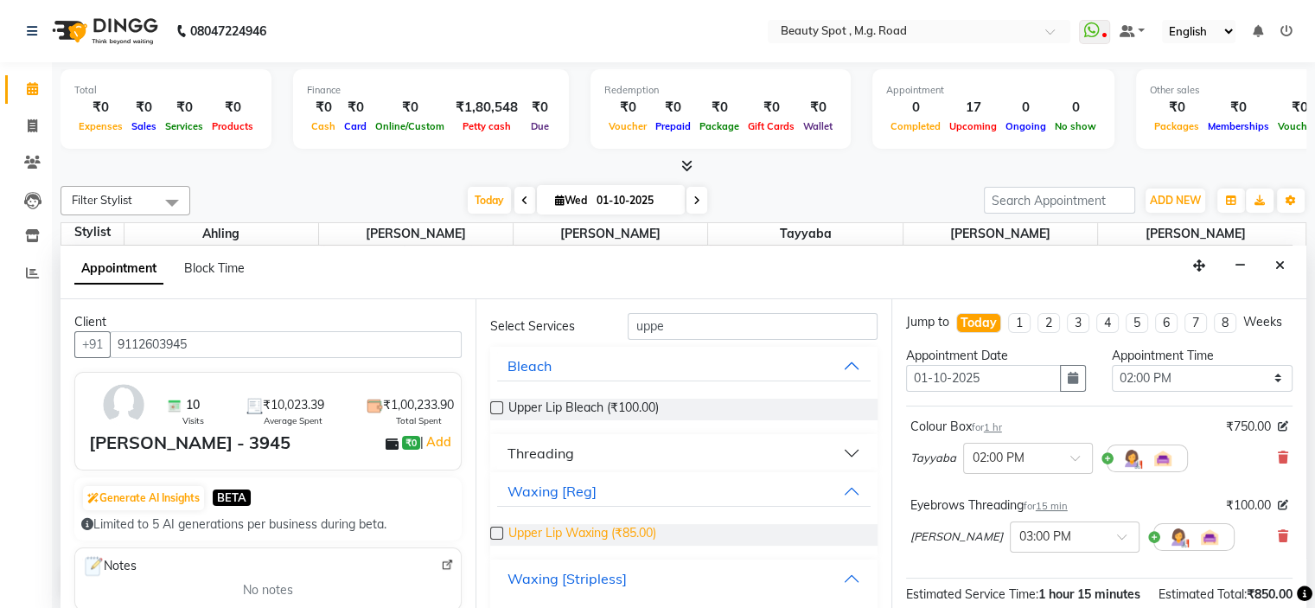
scroll to position [108, 0]
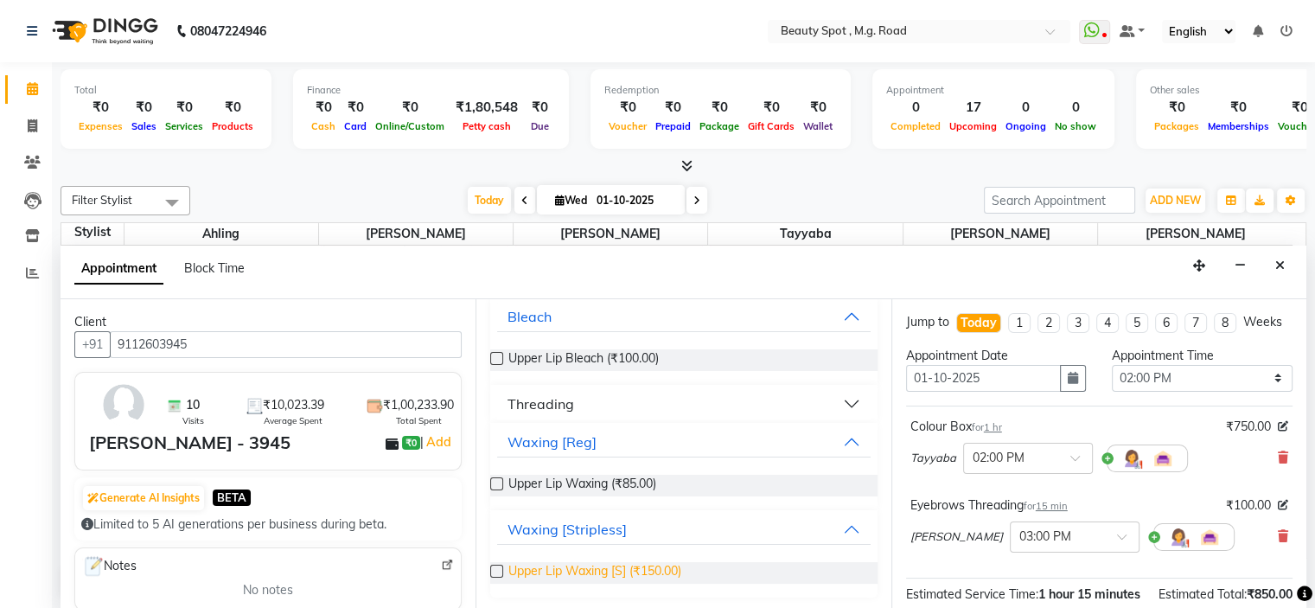
click at [642, 570] on span "Upper Lip Waxing [S] (₹150.00)" at bounding box center [594, 573] width 173 height 22
checkbox input "false"
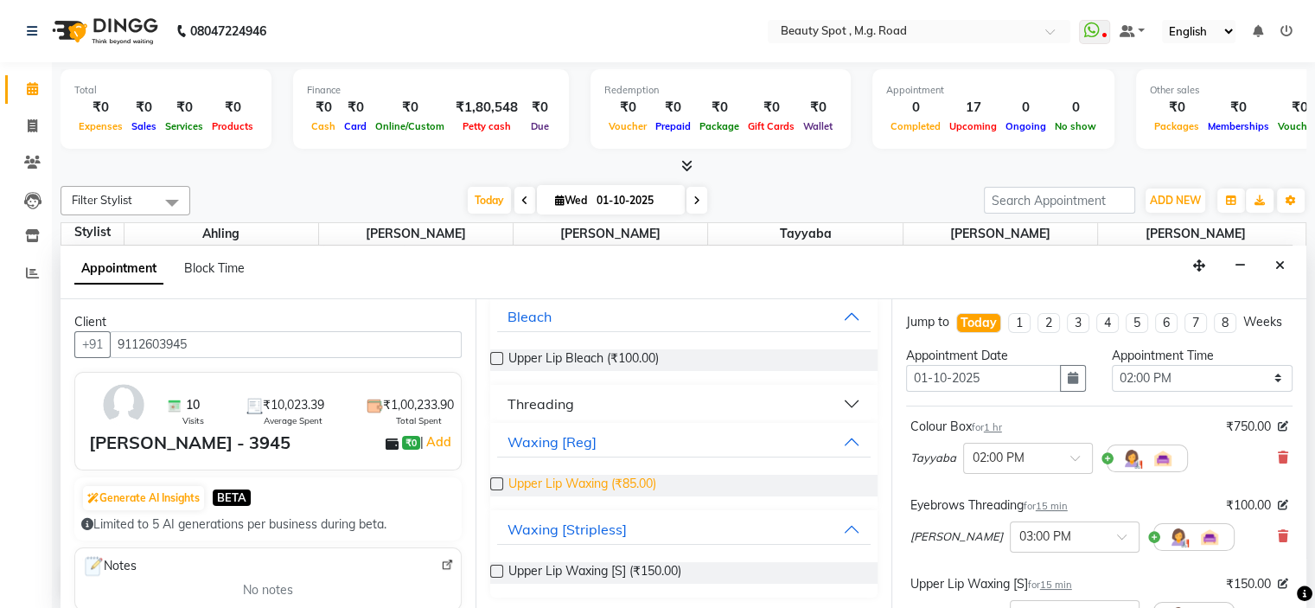
scroll to position [22, 0]
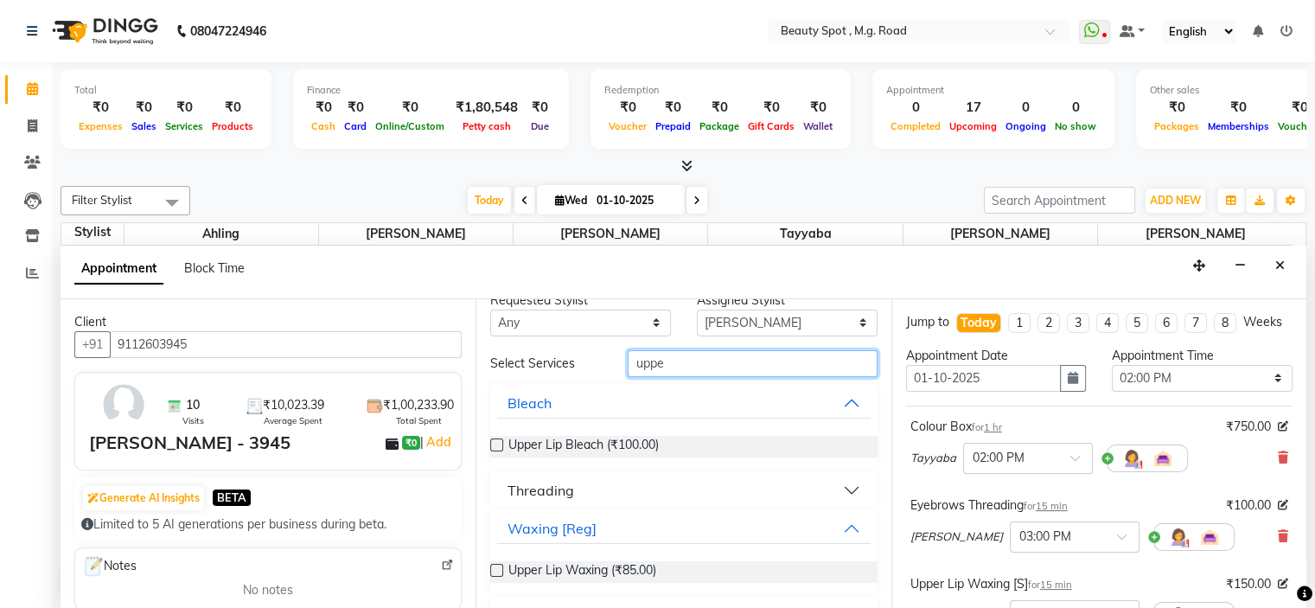
click at [667, 365] on input "uppe" at bounding box center [752, 363] width 249 height 27
type input "u"
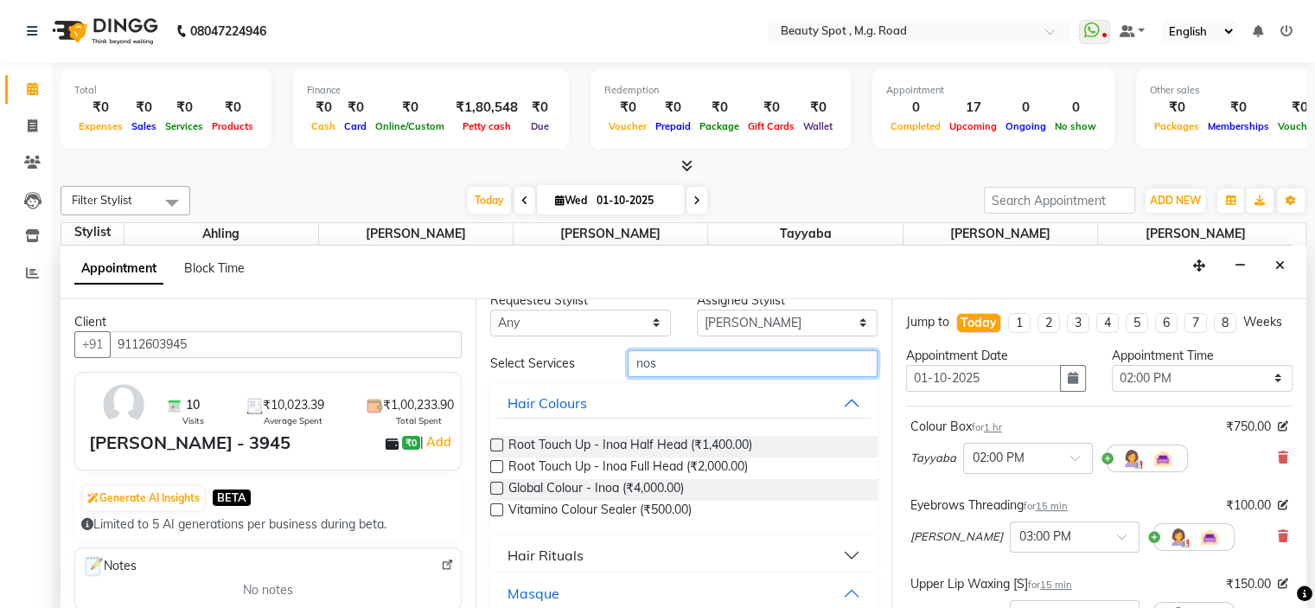
scroll to position [21, 0]
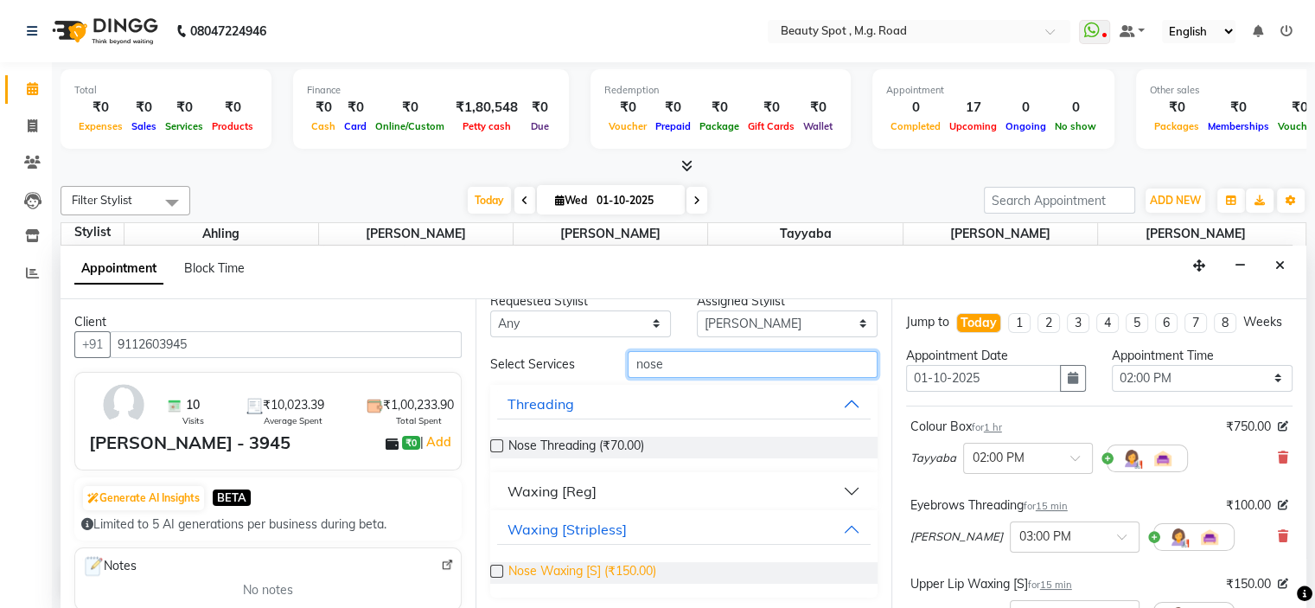
type input "nose"
click at [629, 565] on span "Nose Waxing [S] (₹150.00)" at bounding box center [582, 573] width 148 height 22
checkbox input "false"
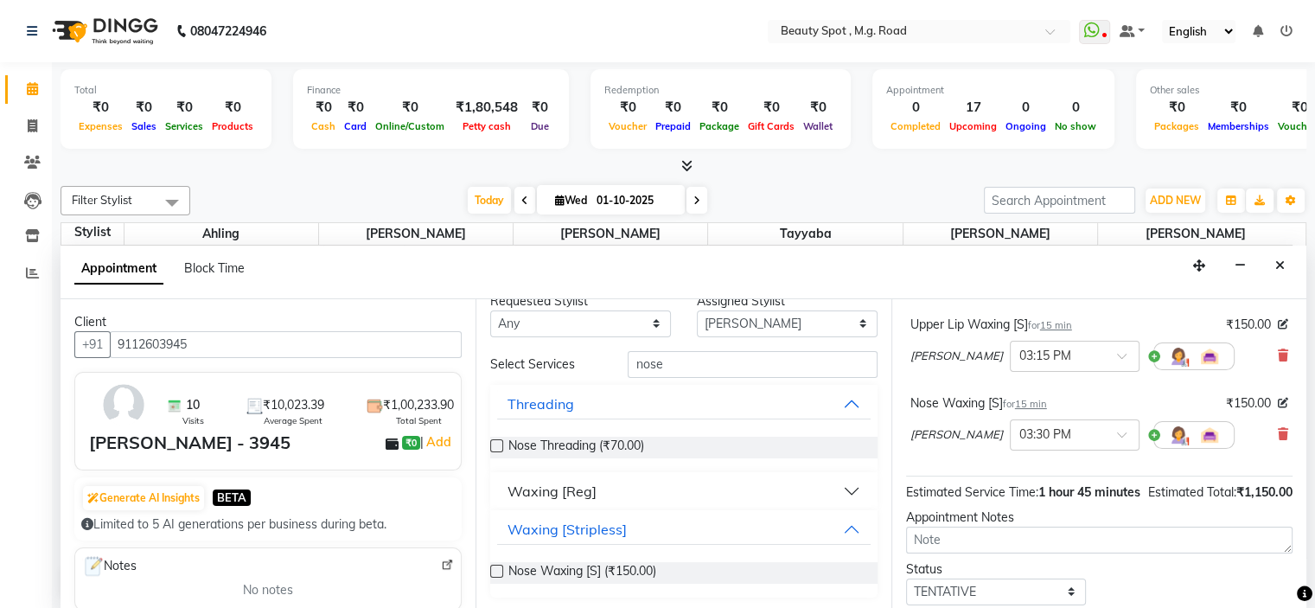
scroll to position [346, 0]
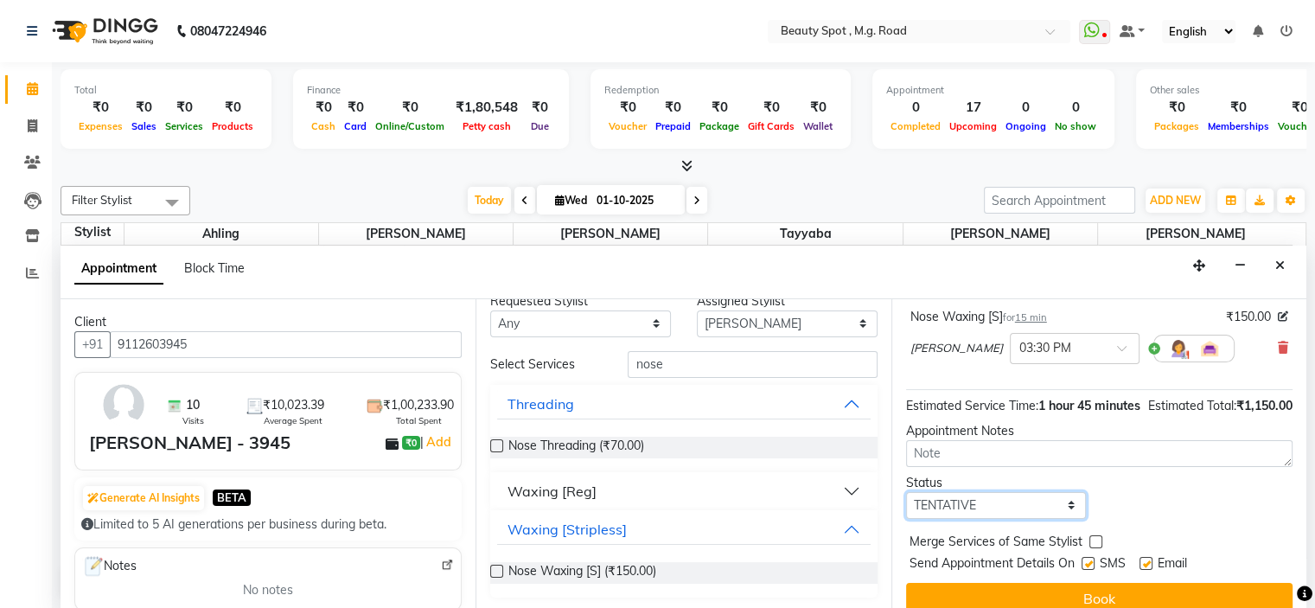
click at [975, 519] on select "Select TENTATIVE CONFIRM CHECK-IN UPCOMING" at bounding box center [996, 505] width 181 height 27
select select "confirm booking"
click at [906, 519] on select "Select TENTATIVE CONFIRM CHECK-IN UPCOMING" at bounding box center [996, 505] width 181 height 27
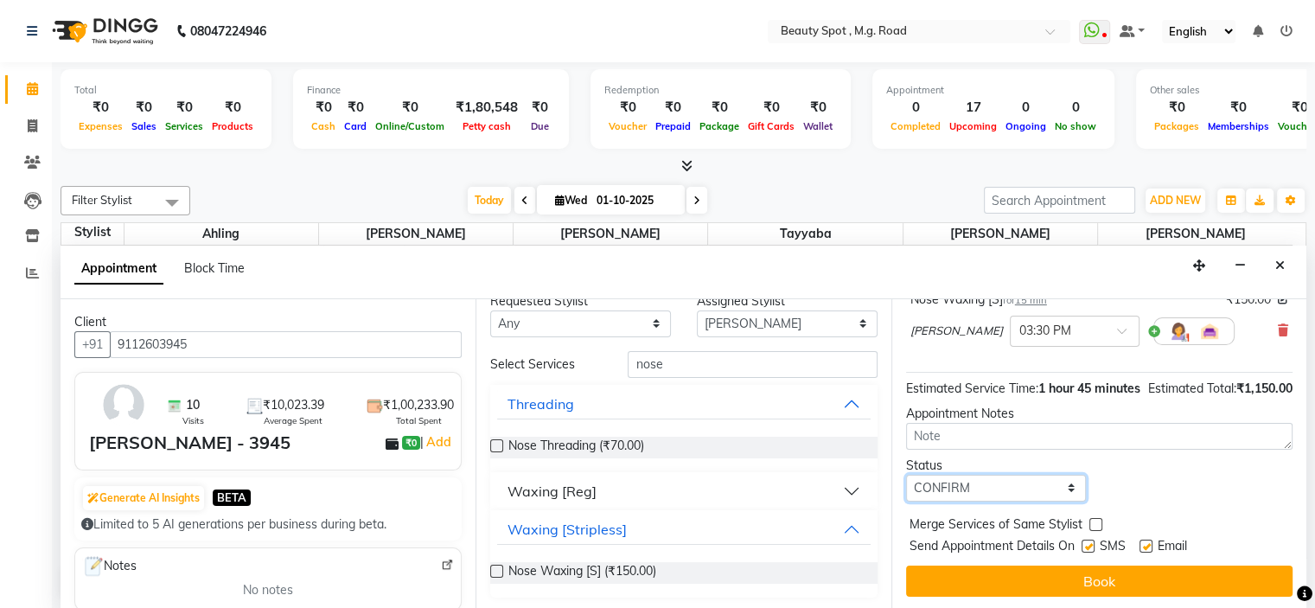
scroll to position [397, 0]
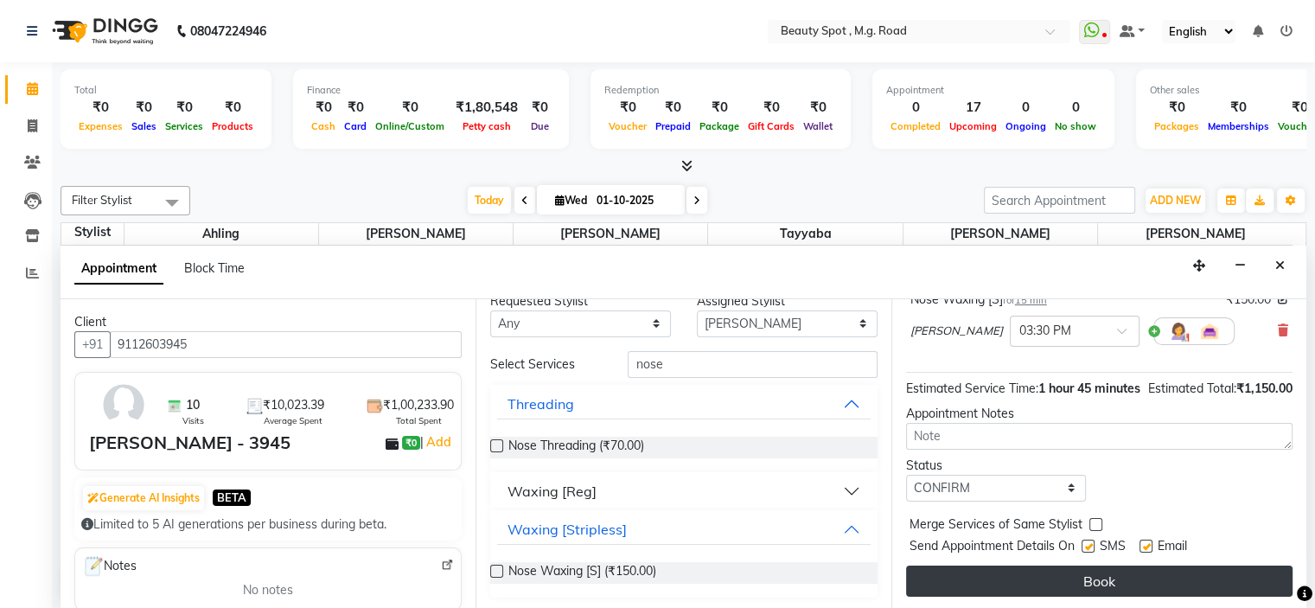
click at [974, 580] on button "Book" at bounding box center [1099, 580] width 386 height 31
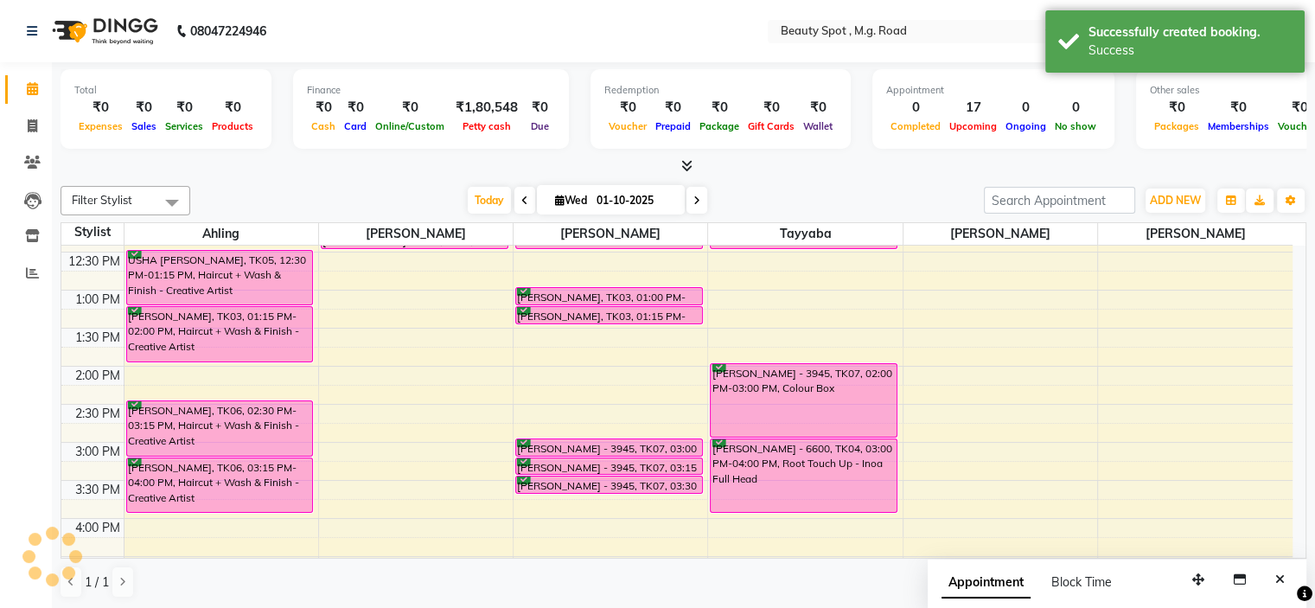
scroll to position [0, 0]
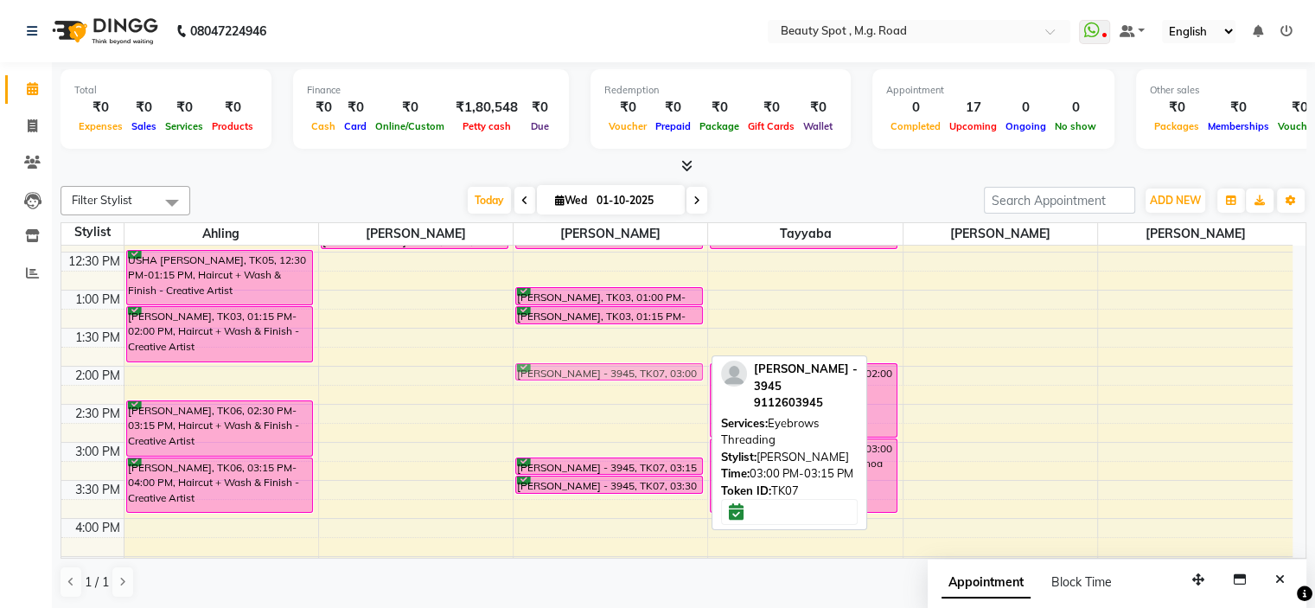
drag, startPoint x: 633, startPoint y: 445, endPoint x: 624, endPoint y: 375, distance: 70.6
click at [624, 375] on div "ANAHITA ADI KHAMBATTA - 7854, TK02, 10:15 AM-11:00 AM, Full Face & Neck Threadi…" at bounding box center [610, 404] width 194 height 836
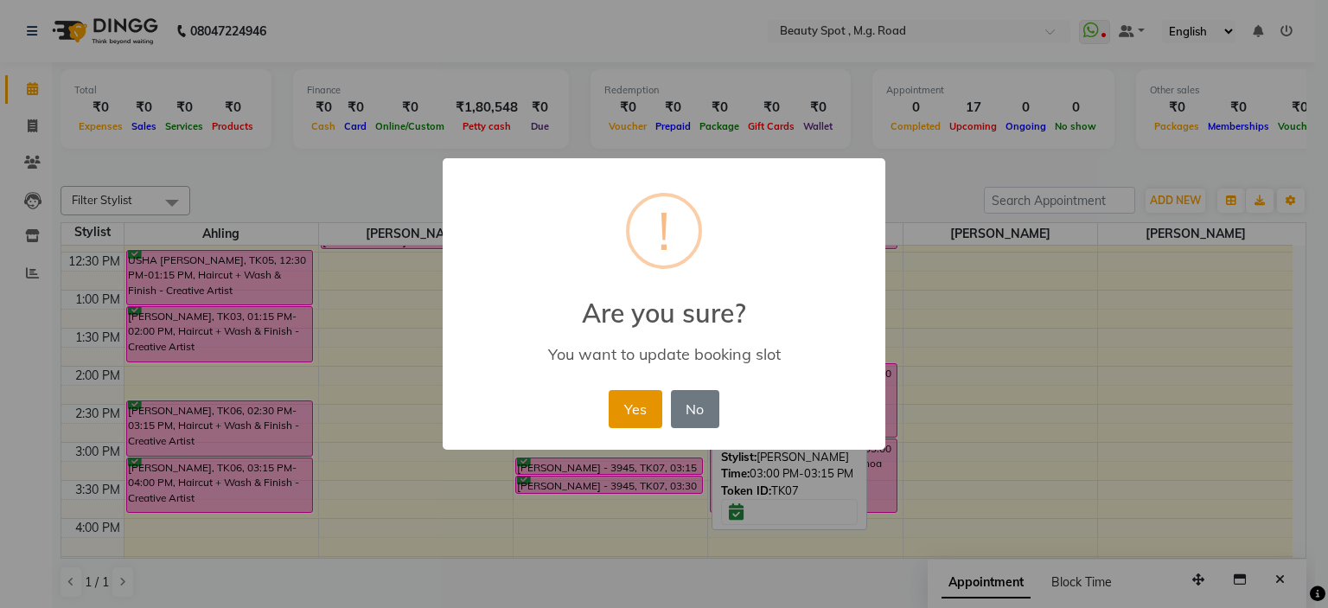
click at [623, 413] on button "Yes" at bounding box center [635, 409] width 53 height 38
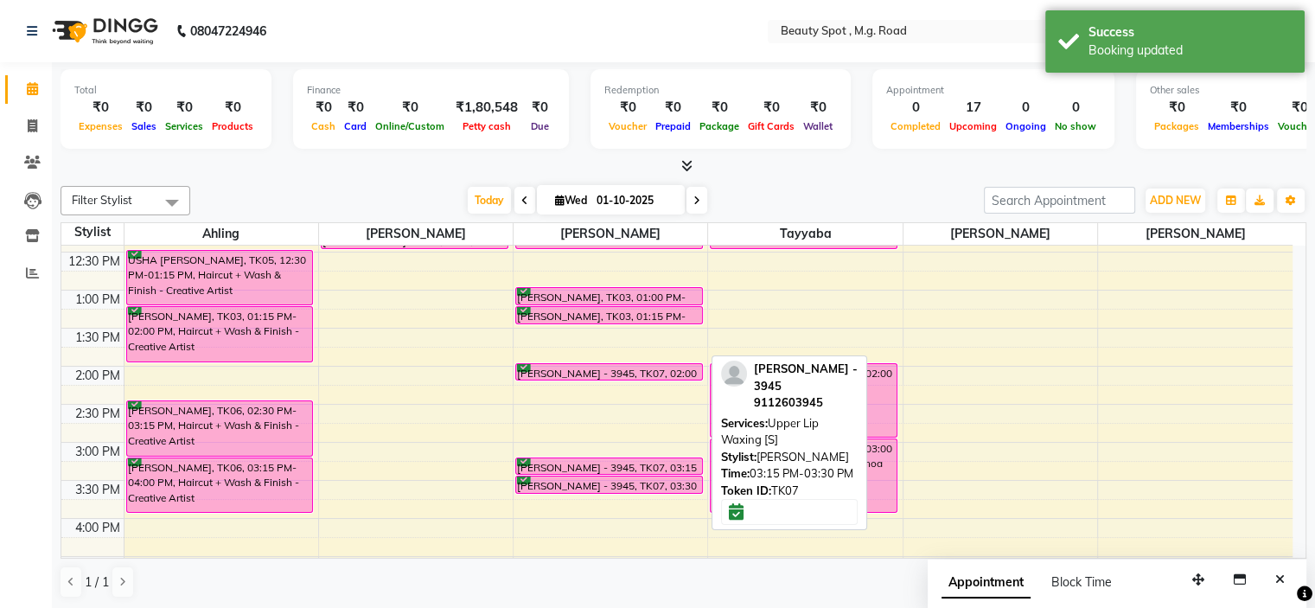
click at [617, 457] on link "FARIDA MUKADAM - 3945, TK07, 03:15 PM-03:30 PM, Upper Lip Waxing [S]" at bounding box center [609, 465] width 188 height 17
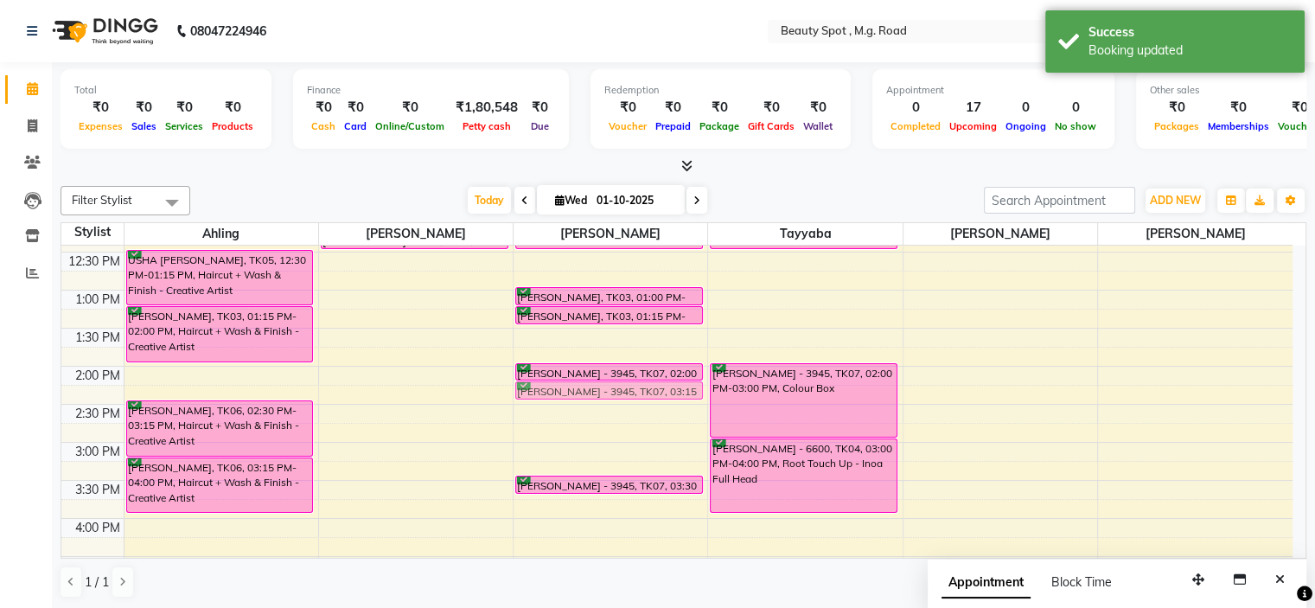
drag, startPoint x: 617, startPoint y: 456, endPoint x: 614, endPoint y: 382, distance: 73.6
click at [614, 382] on div "ANAHITA ADI KHAMBATTA - 7854, TK02, 10:15 AM-11:00 AM, Full Face & Neck Threadi…" at bounding box center [610, 404] width 194 height 836
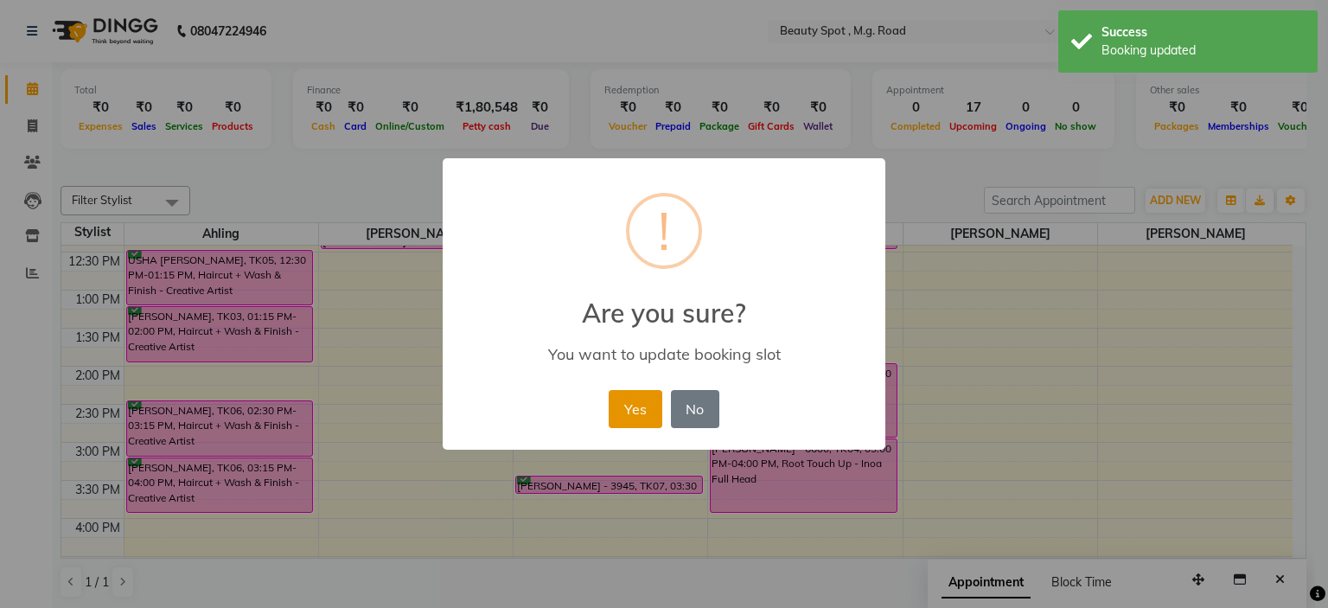
click at [629, 414] on button "Yes" at bounding box center [635, 409] width 53 height 38
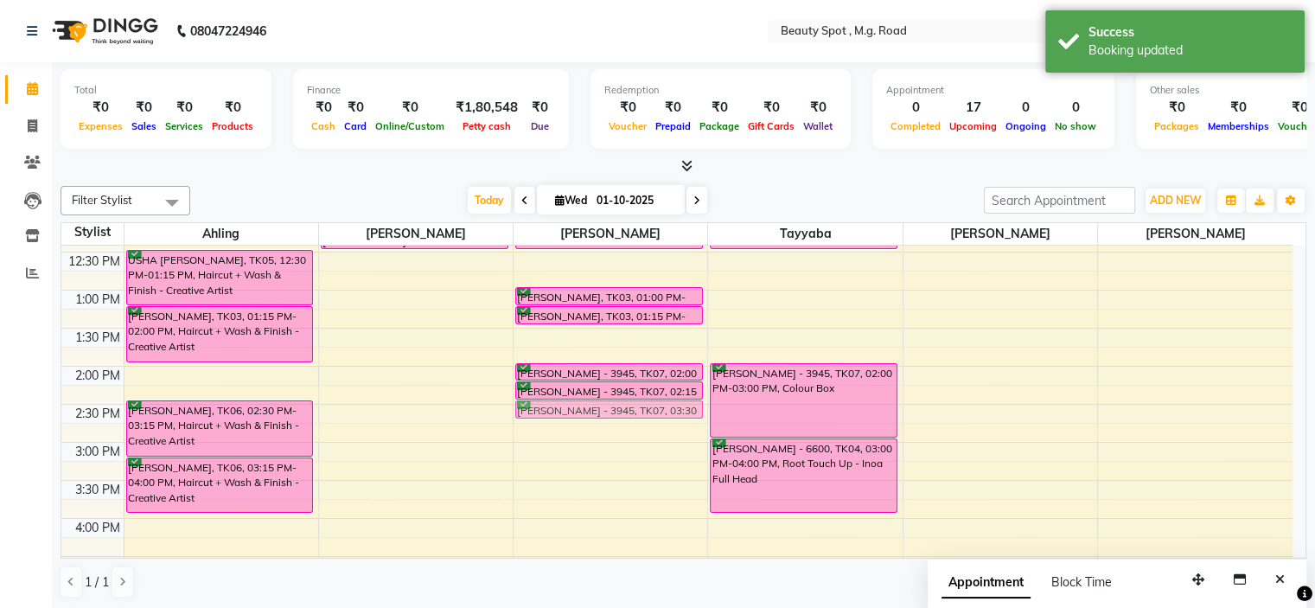
drag, startPoint x: 620, startPoint y: 473, endPoint x: 612, endPoint y: 389, distance: 84.2
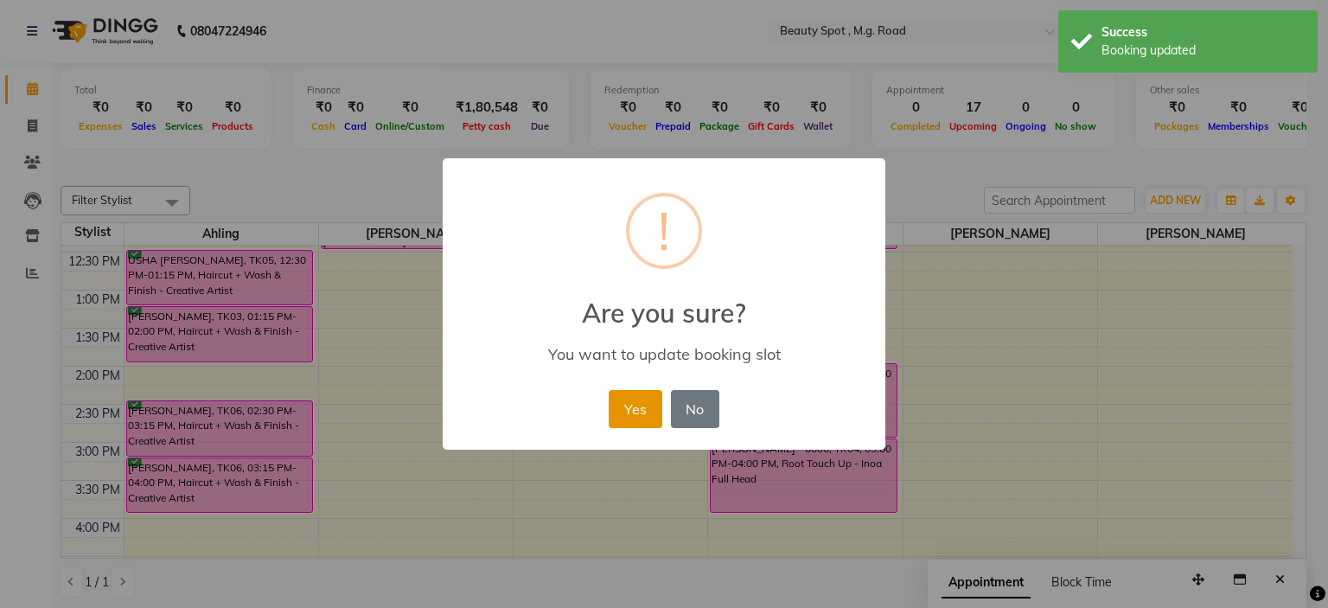
click at [633, 405] on button "Yes" at bounding box center [635, 409] width 53 height 38
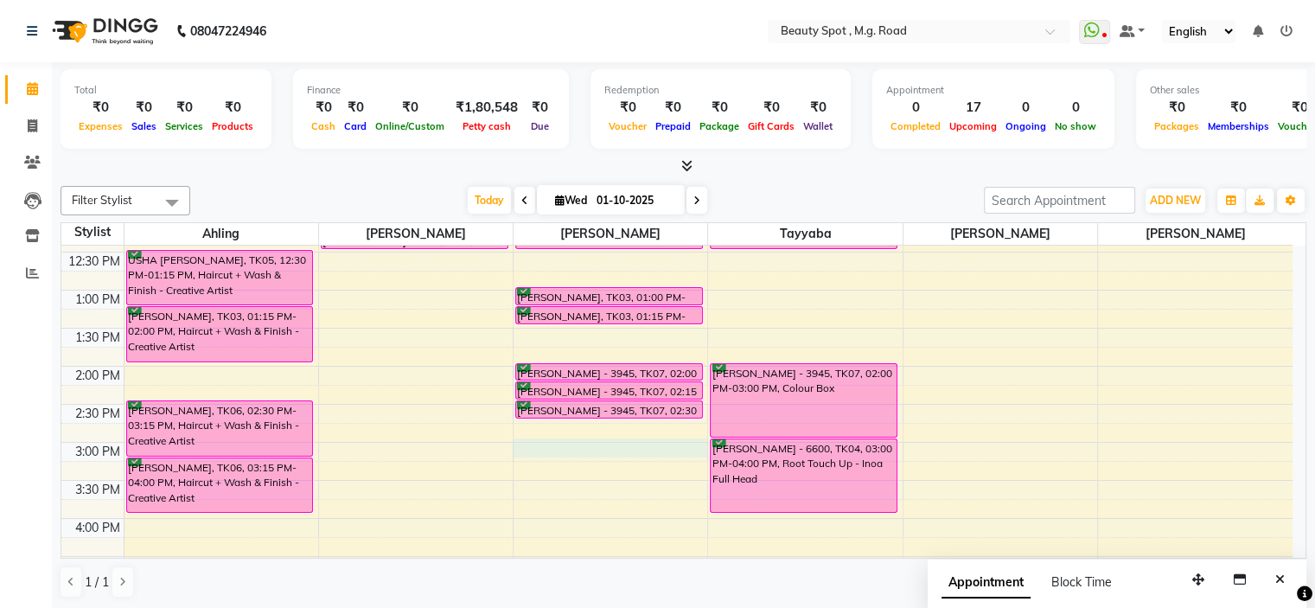
click at [542, 445] on div "9:00 AM 9:30 AM 10:00 AM 10:30 AM 11:00 AM 11:30 AM 12:00 PM 12:30 PM 1:00 PM 1…" at bounding box center [676, 404] width 1231 height 836
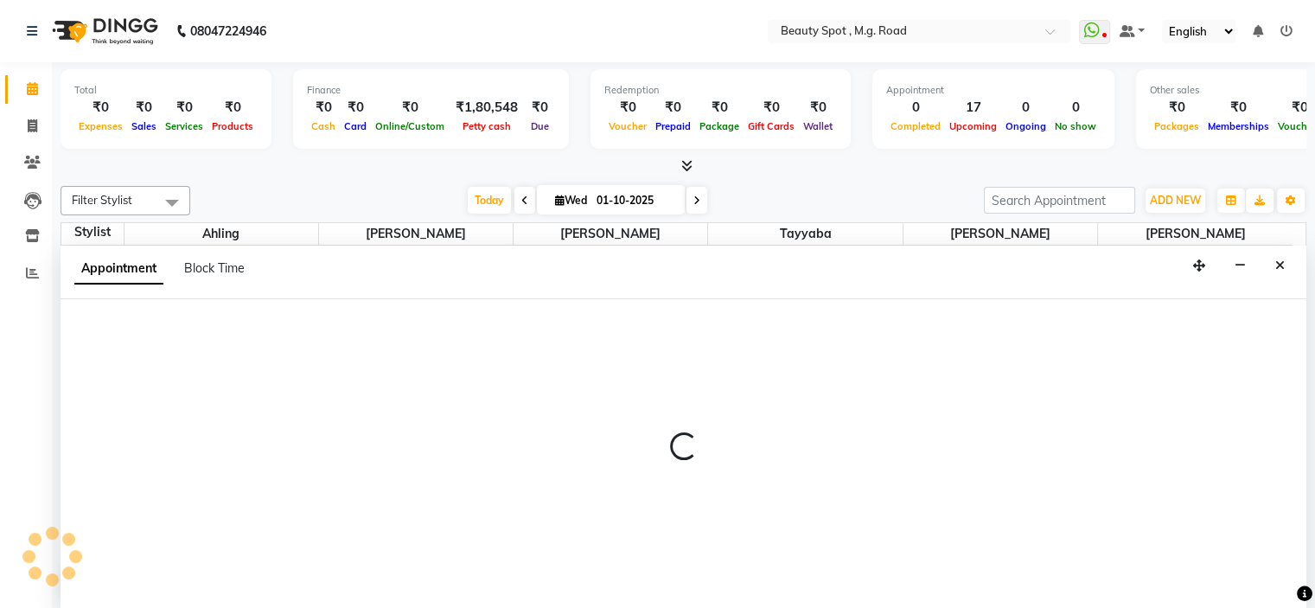
select select "70085"
select select "900"
select select "tentative"
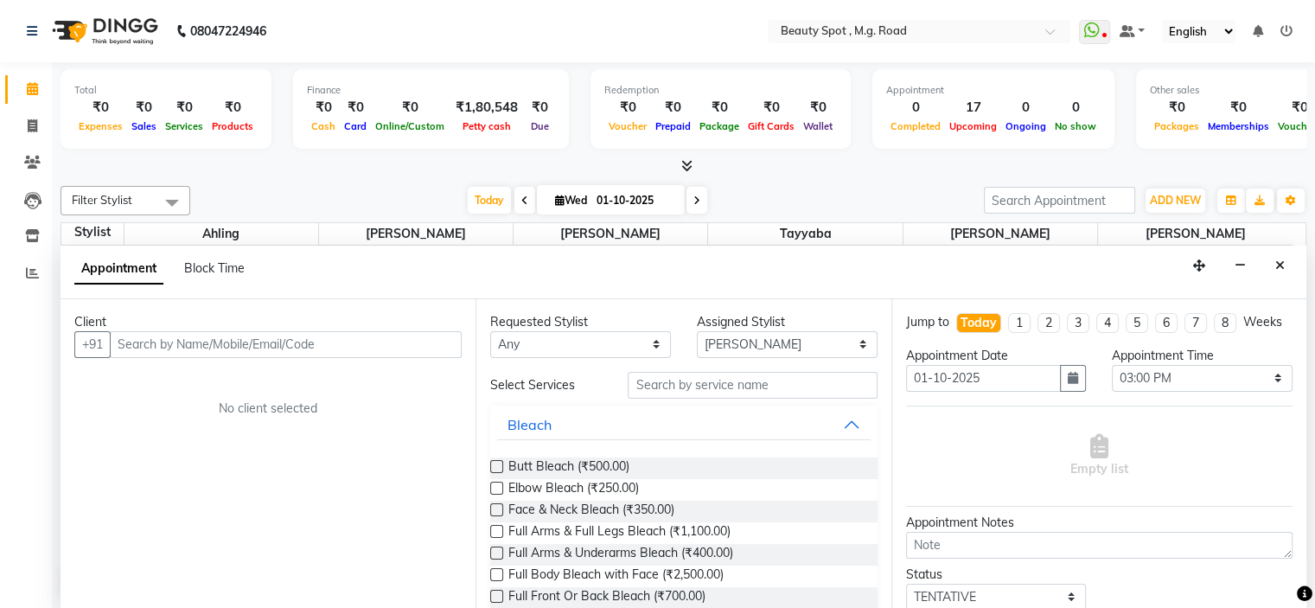
click at [311, 335] on input "text" at bounding box center [286, 344] width 352 height 27
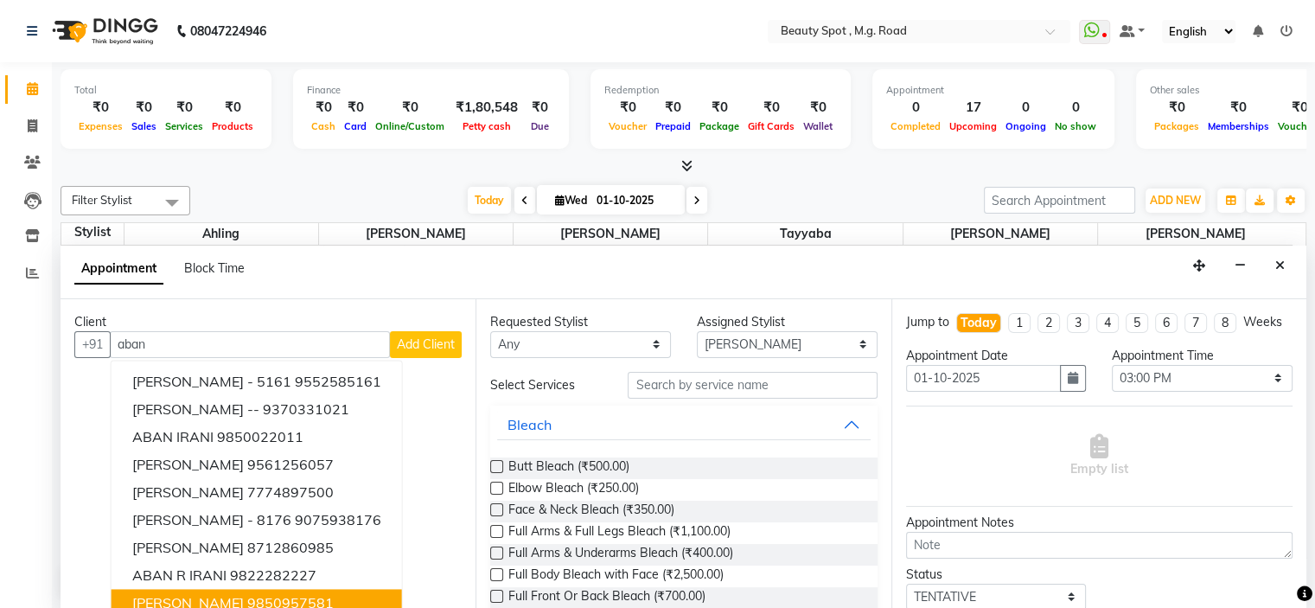
click at [247, 595] on ngb-highlight "9850957581" at bounding box center [290, 602] width 86 height 17
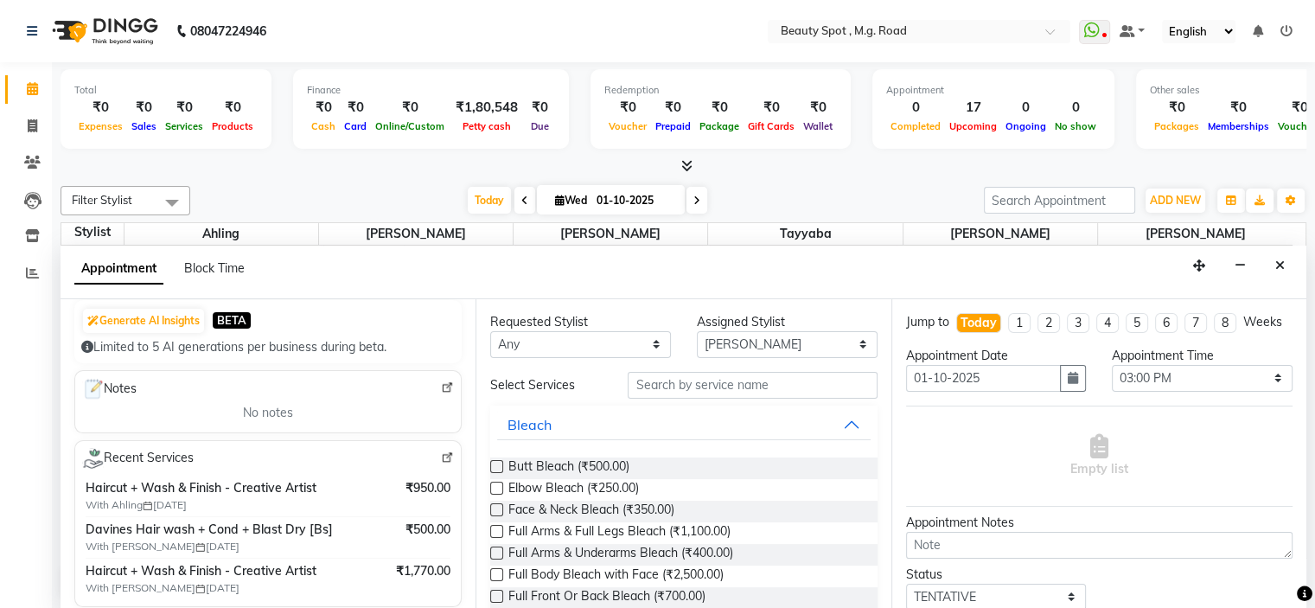
scroll to position [86, 0]
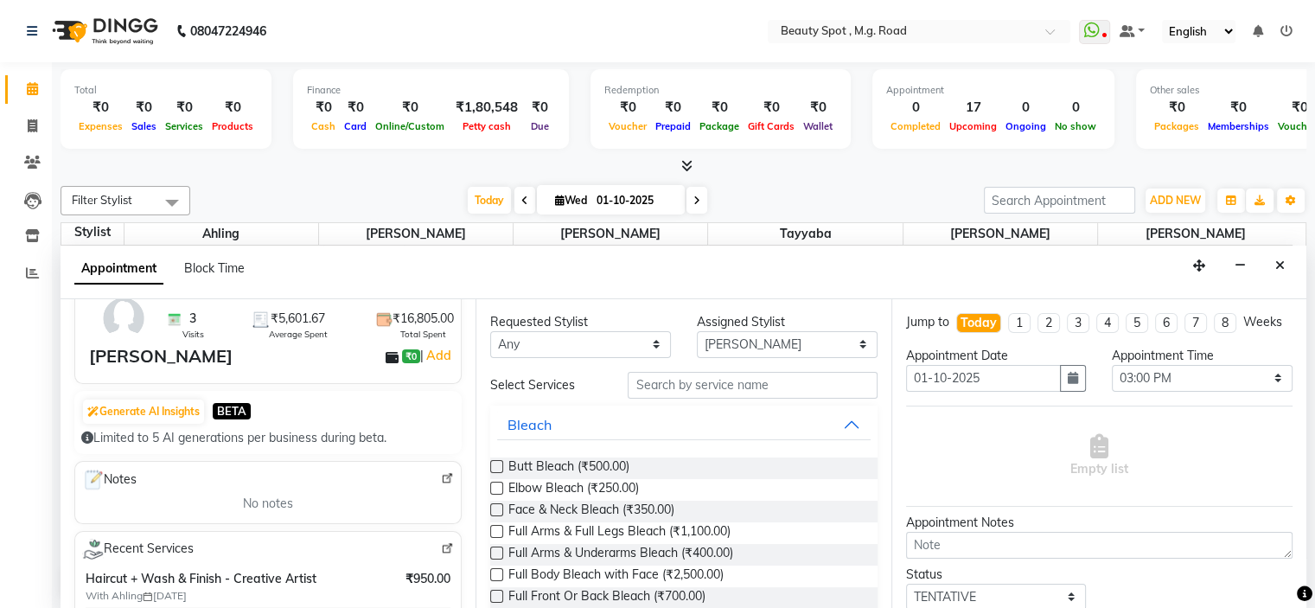
type input "9850957581"
click at [676, 386] on input "text" at bounding box center [752, 385] width 249 height 27
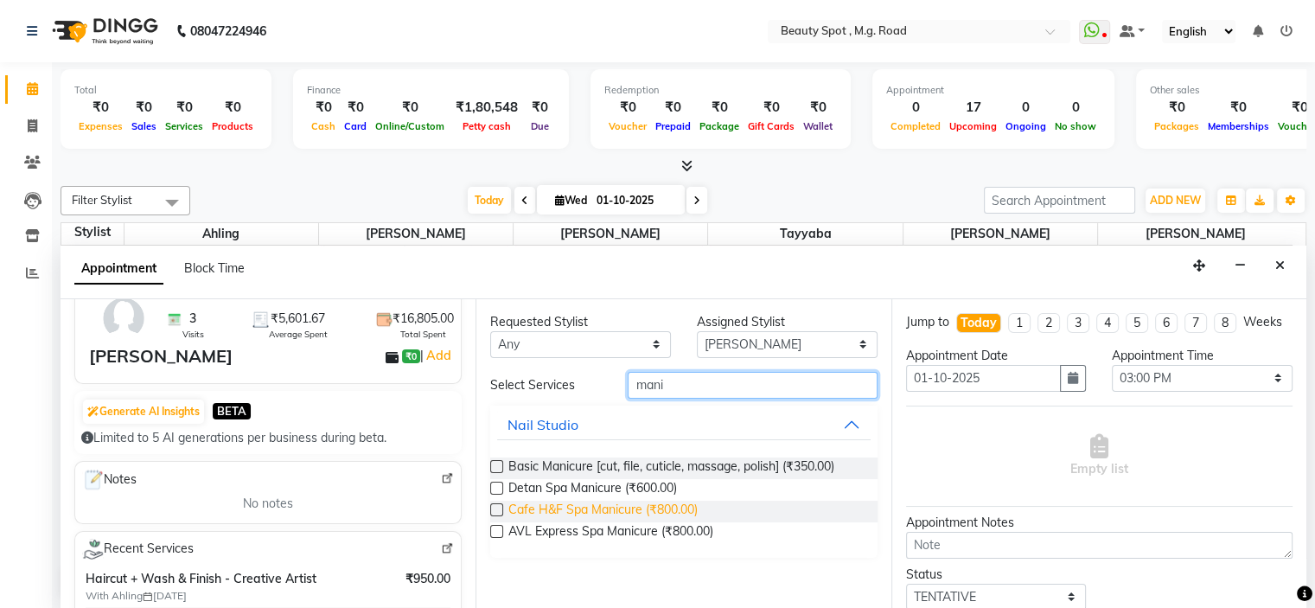
type input "mani"
click at [684, 507] on span "Cafe H&F Spa Manicure (₹800.00)" at bounding box center [602, 512] width 189 height 22
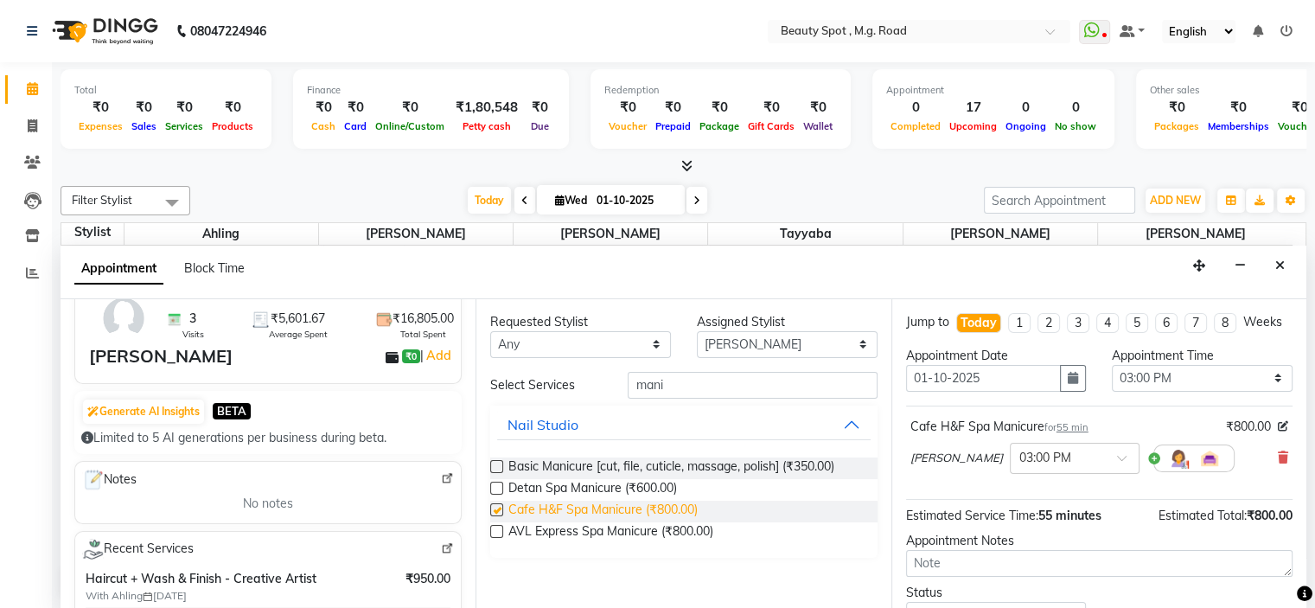
checkbox input "false"
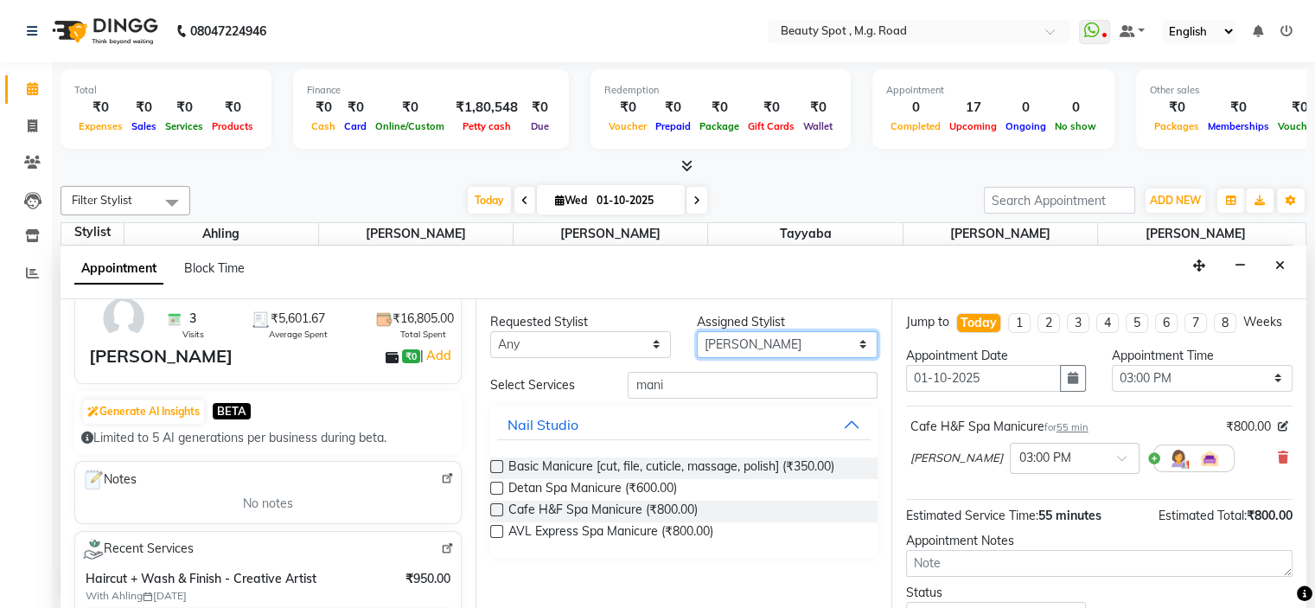
click at [774, 339] on select "Select Ahling Devika Sanu Sheela Tayyaba Yen" at bounding box center [787, 344] width 181 height 27
select select "63580"
click at [697, 331] on select "Select Ahling Devika Sanu Sheela Tayyaba Yen" at bounding box center [787, 344] width 181 height 27
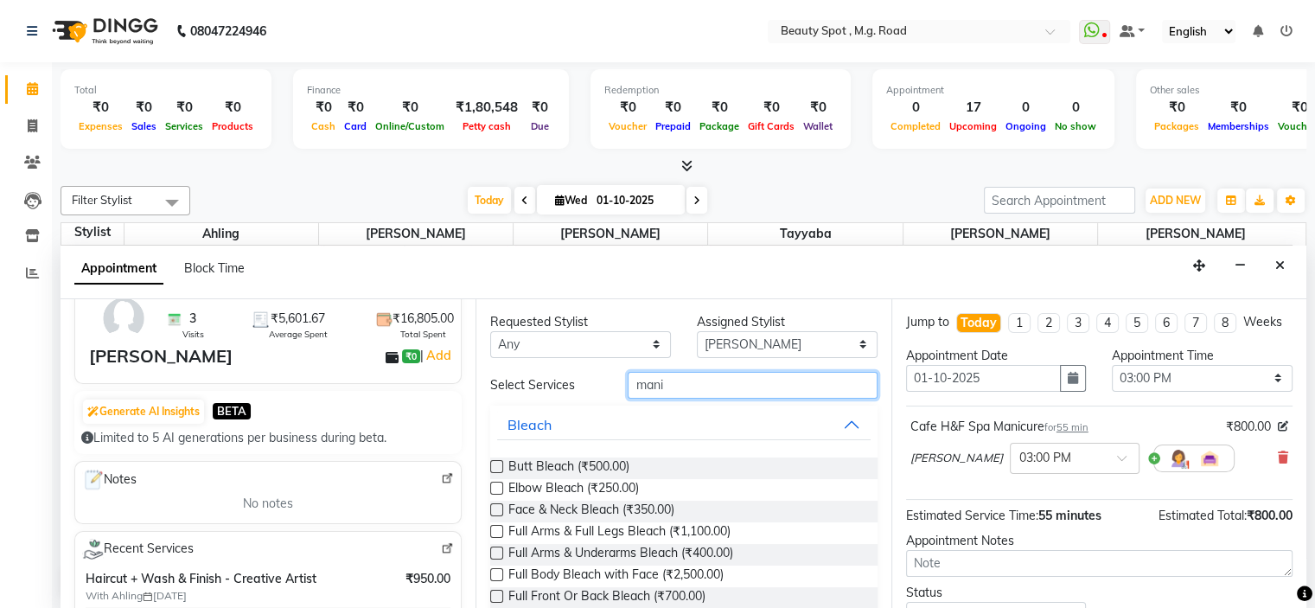
click at [670, 382] on input "mani" at bounding box center [752, 385] width 249 height 27
type input "m"
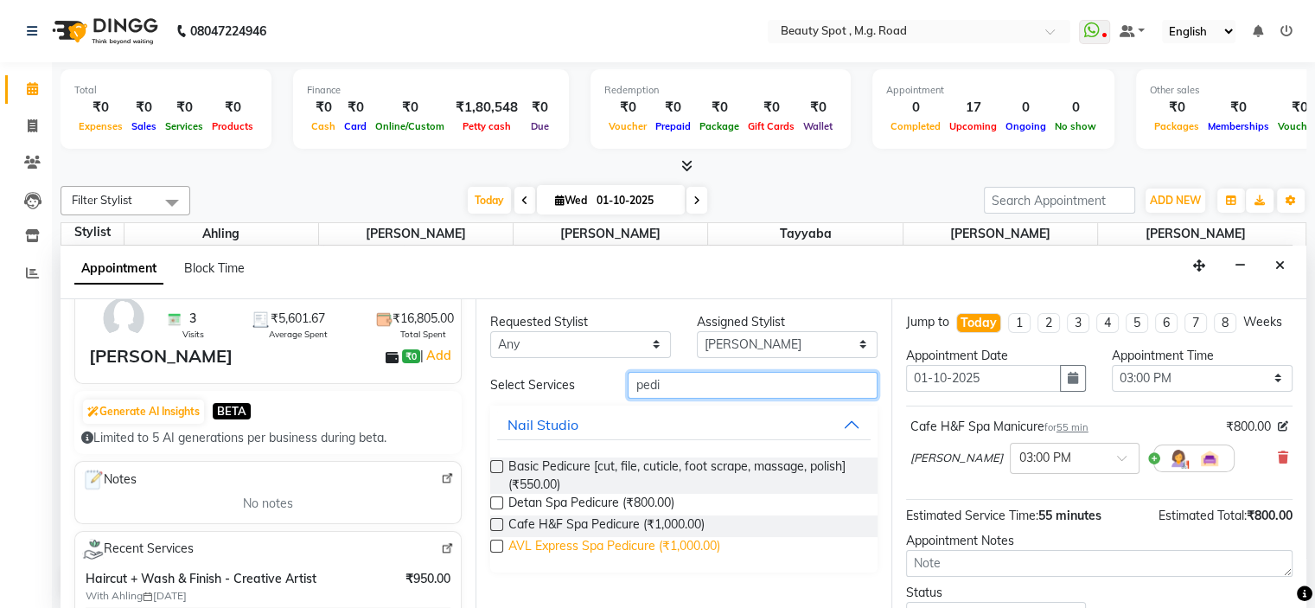
type input "pedi"
click at [660, 542] on span "AVL Express Spa Pedicure (₹1,000.00)" at bounding box center [614, 548] width 212 height 22
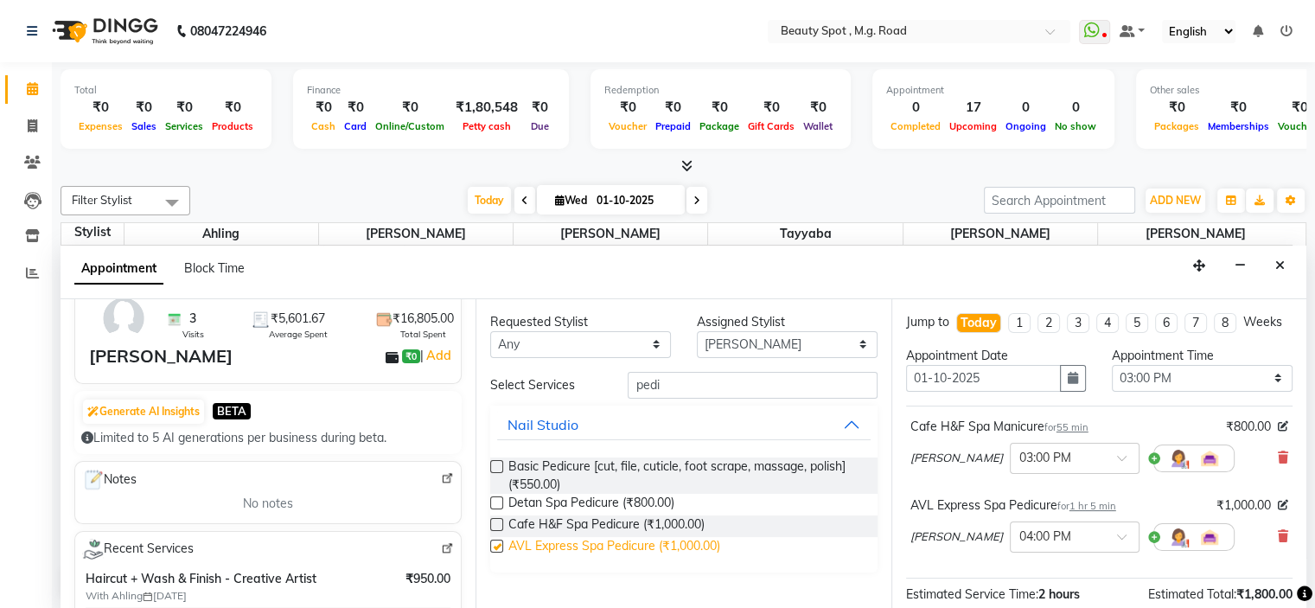
checkbox input "false"
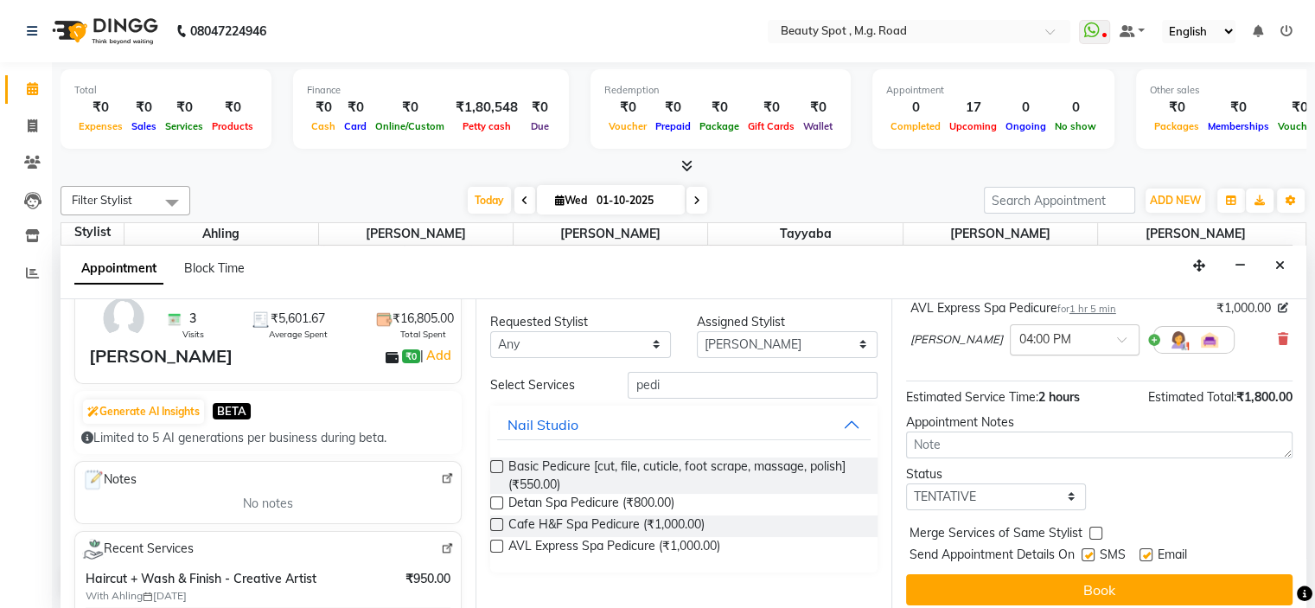
scroll to position [221, 0]
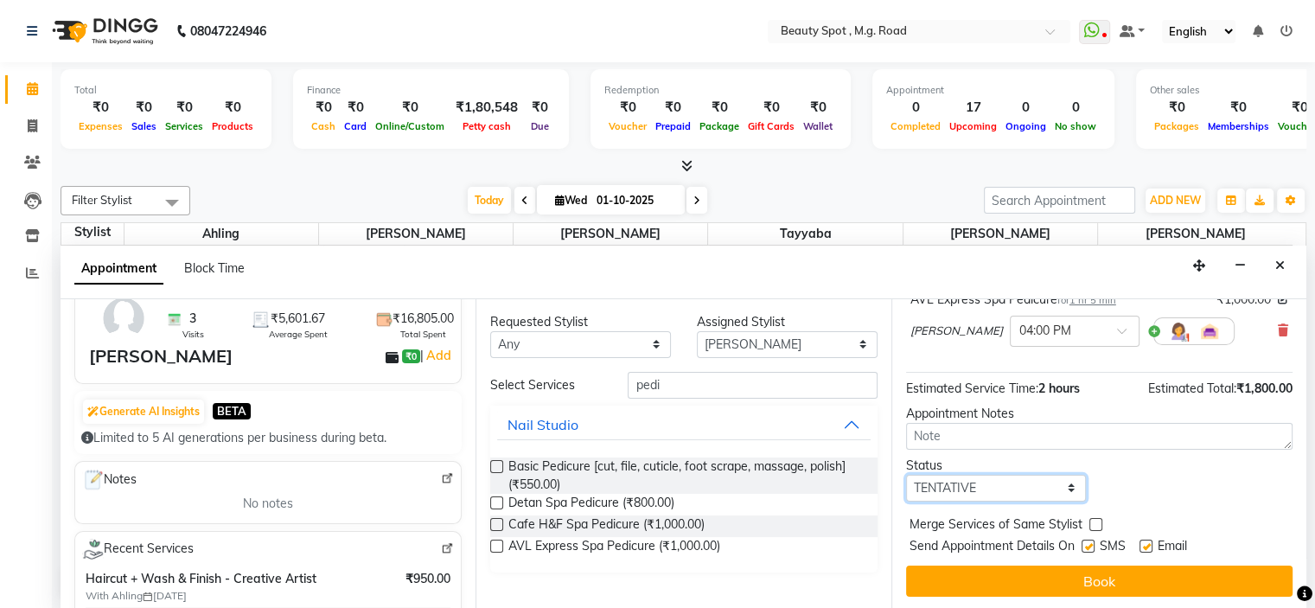
click at [963, 485] on select "Select TENTATIVE CONFIRM CHECK-IN UPCOMING" at bounding box center [996, 488] width 181 height 27
select select "confirm booking"
click at [906, 475] on select "Select TENTATIVE CONFIRM CHECK-IN UPCOMING" at bounding box center [996, 488] width 181 height 27
click at [763, 342] on select "Select Ahling Devika Sanu Sheela Tayyaba Yen" at bounding box center [787, 344] width 181 height 27
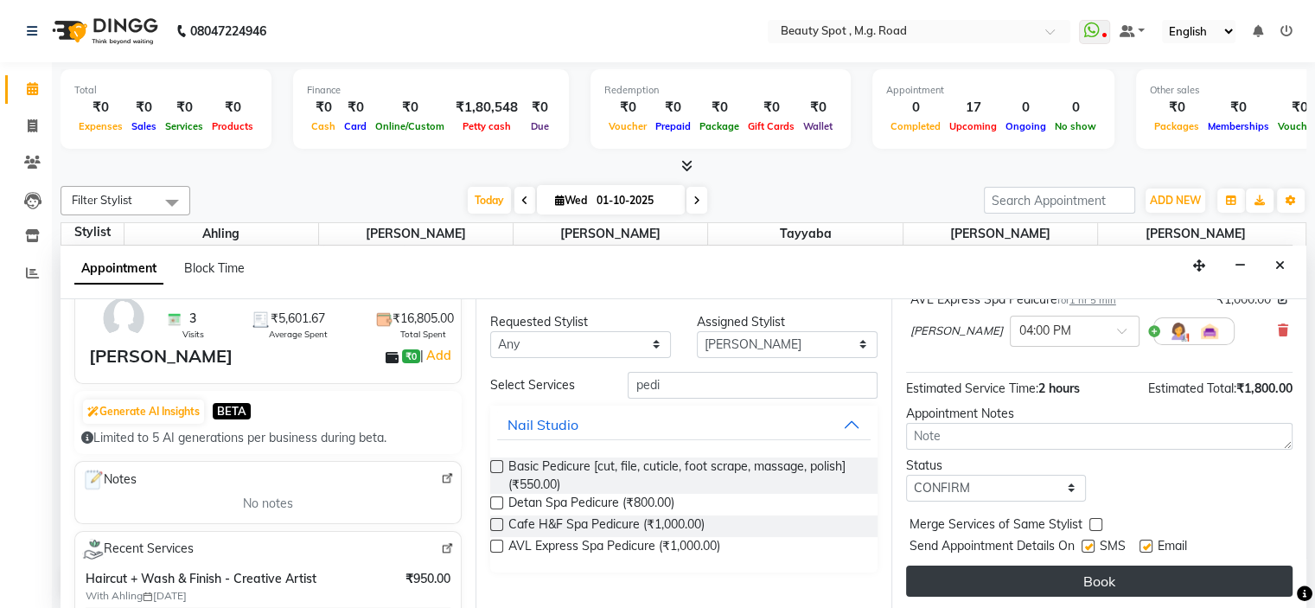
click at [1051, 572] on button "Book" at bounding box center [1099, 580] width 386 height 31
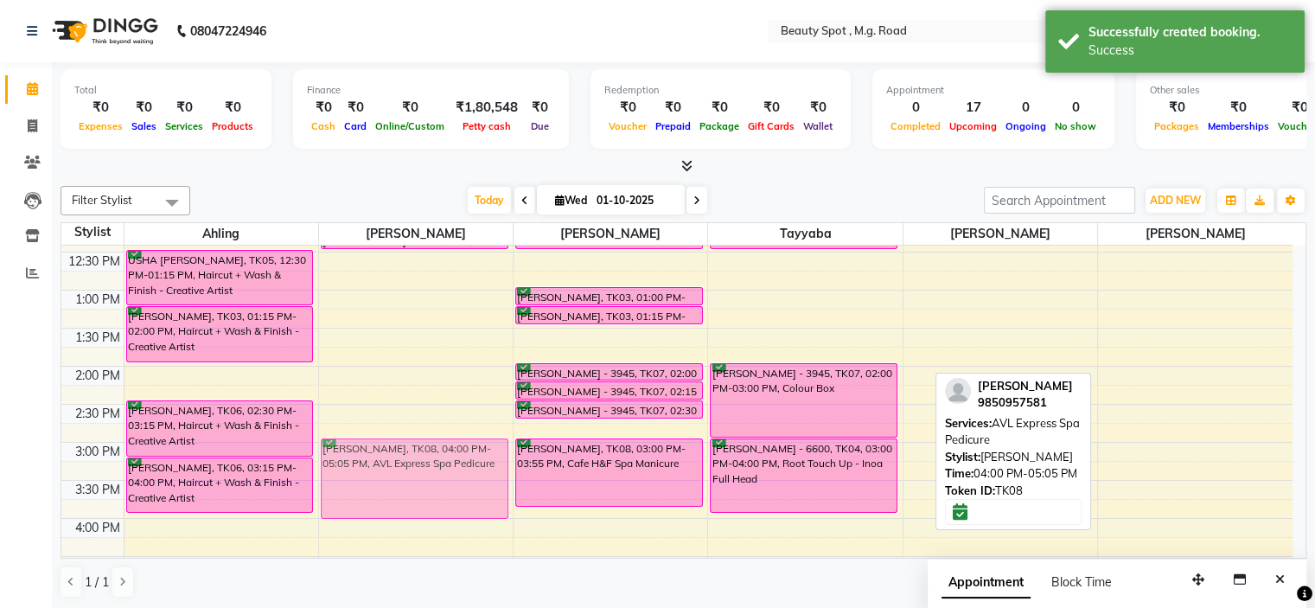
drag, startPoint x: 1147, startPoint y: 522, endPoint x: 420, endPoint y: 450, distance: 730.5
click at [420, 450] on tr "USHA MUKESH KHAITAN, TK05, 12:30 PM-01:15 PM, Haircut + Wash & Finish - Creativ…" at bounding box center [676, 404] width 1231 height 836
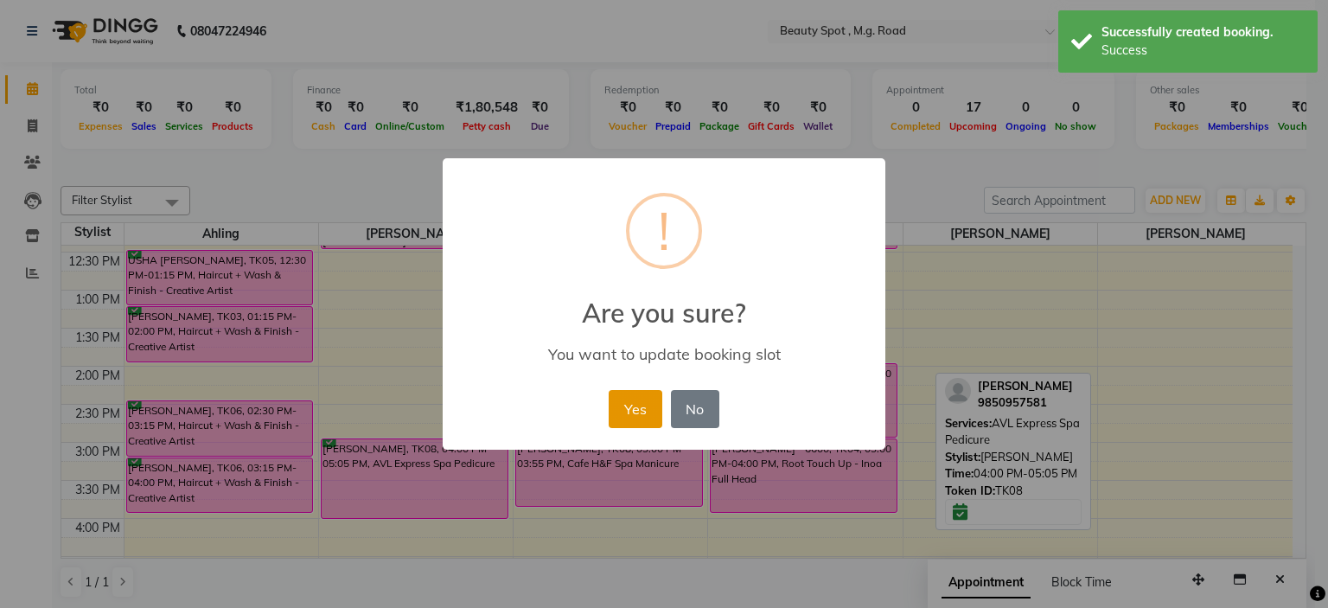
click at [626, 414] on button "Yes" at bounding box center [635, 409] width 53 height 38
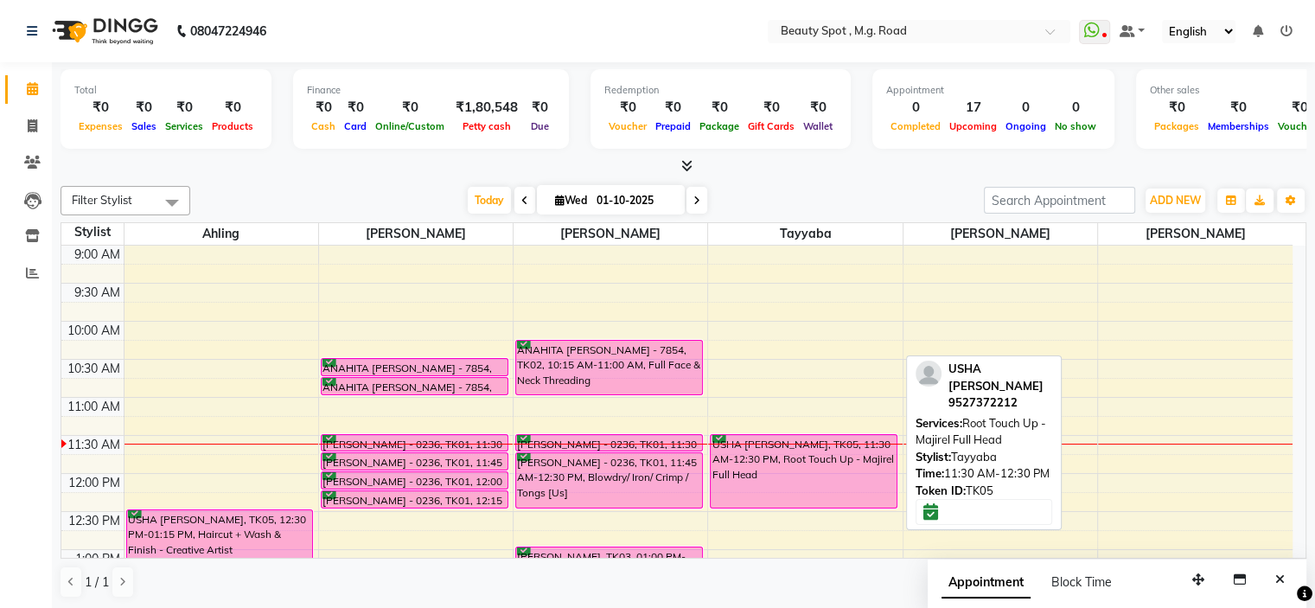
click at [799, 476] on div "USHA [PERSON_NAME], TK05, 11:30 AM-12:30 PM, Root Touch Up - Majirel Full Head" at bounding box center [804, 471] width 186 height 73
select select "6"
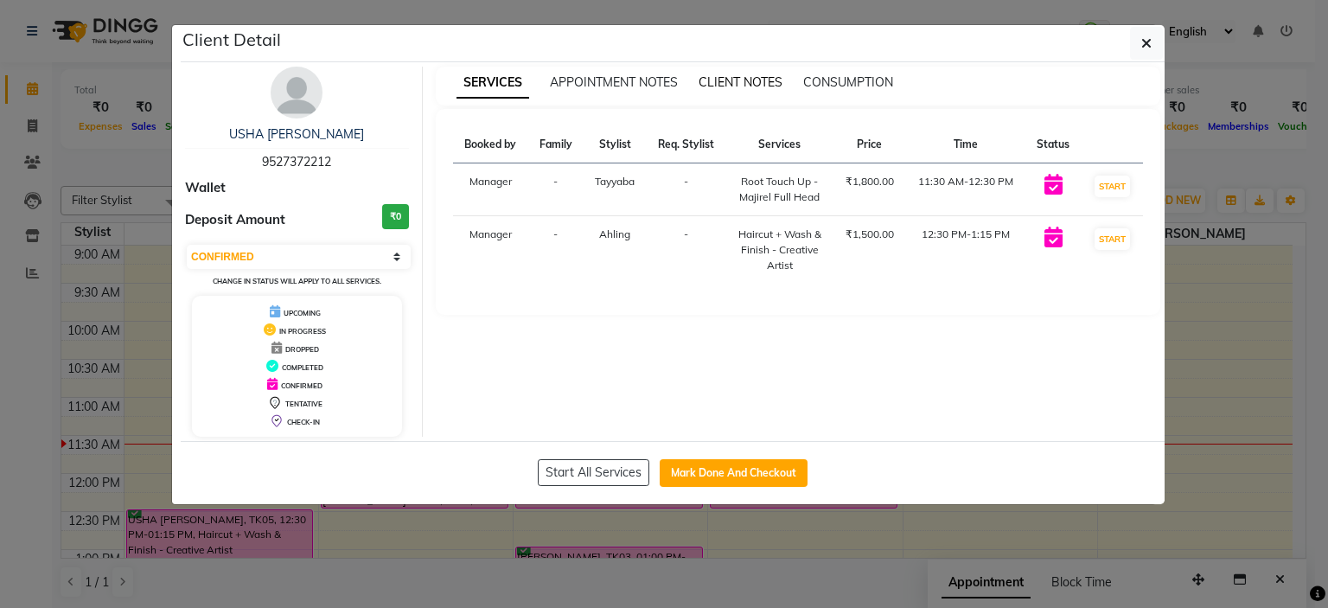
click at [762, 79] on span "CLIENT NOTES" at bounding box center [740, 82] width 84 height 16
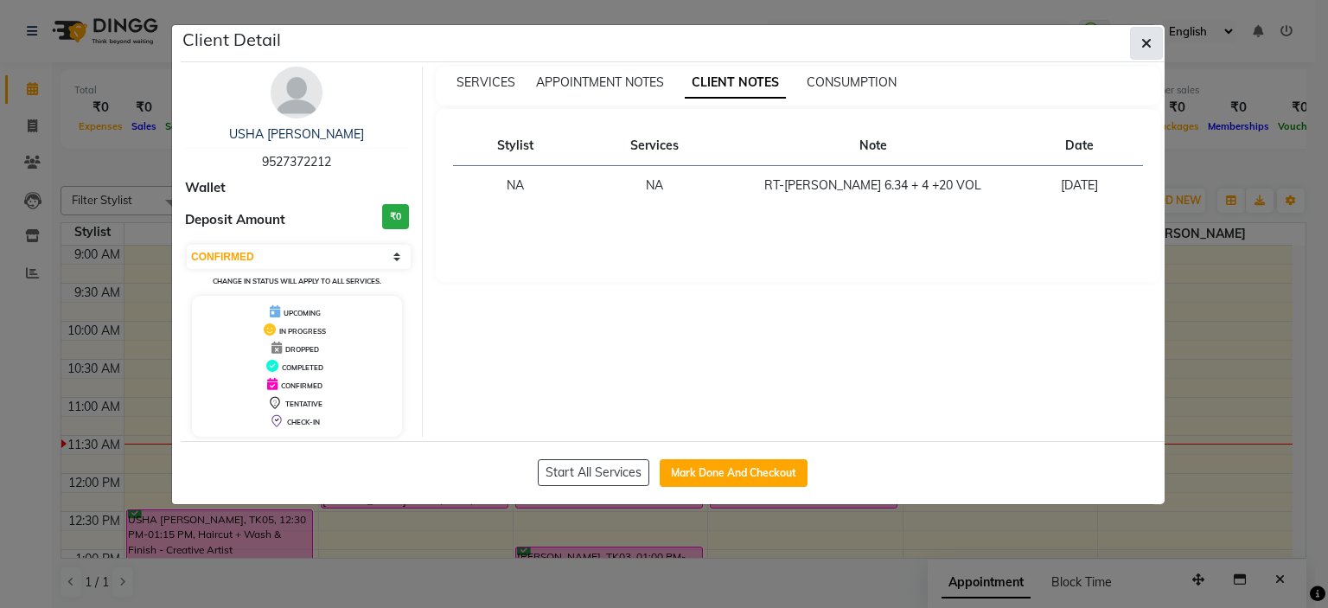
click at [1146, 41] on icon "button" at bounding box center [1146, 43] width 10 height 14
